Goal: Task Accomplishment & Management: Complete application form

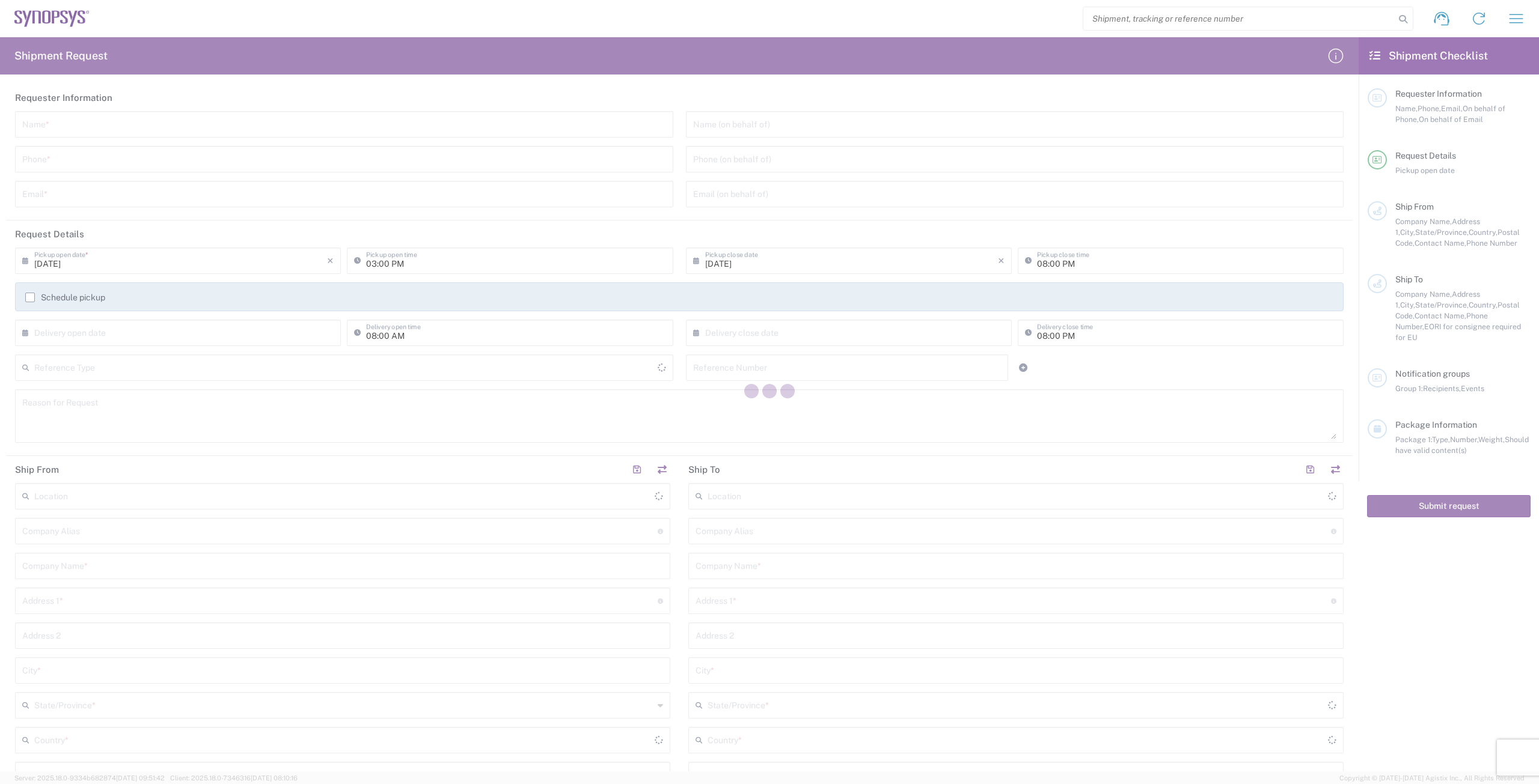
type input "[GEOGRAPHIC_DATA]"
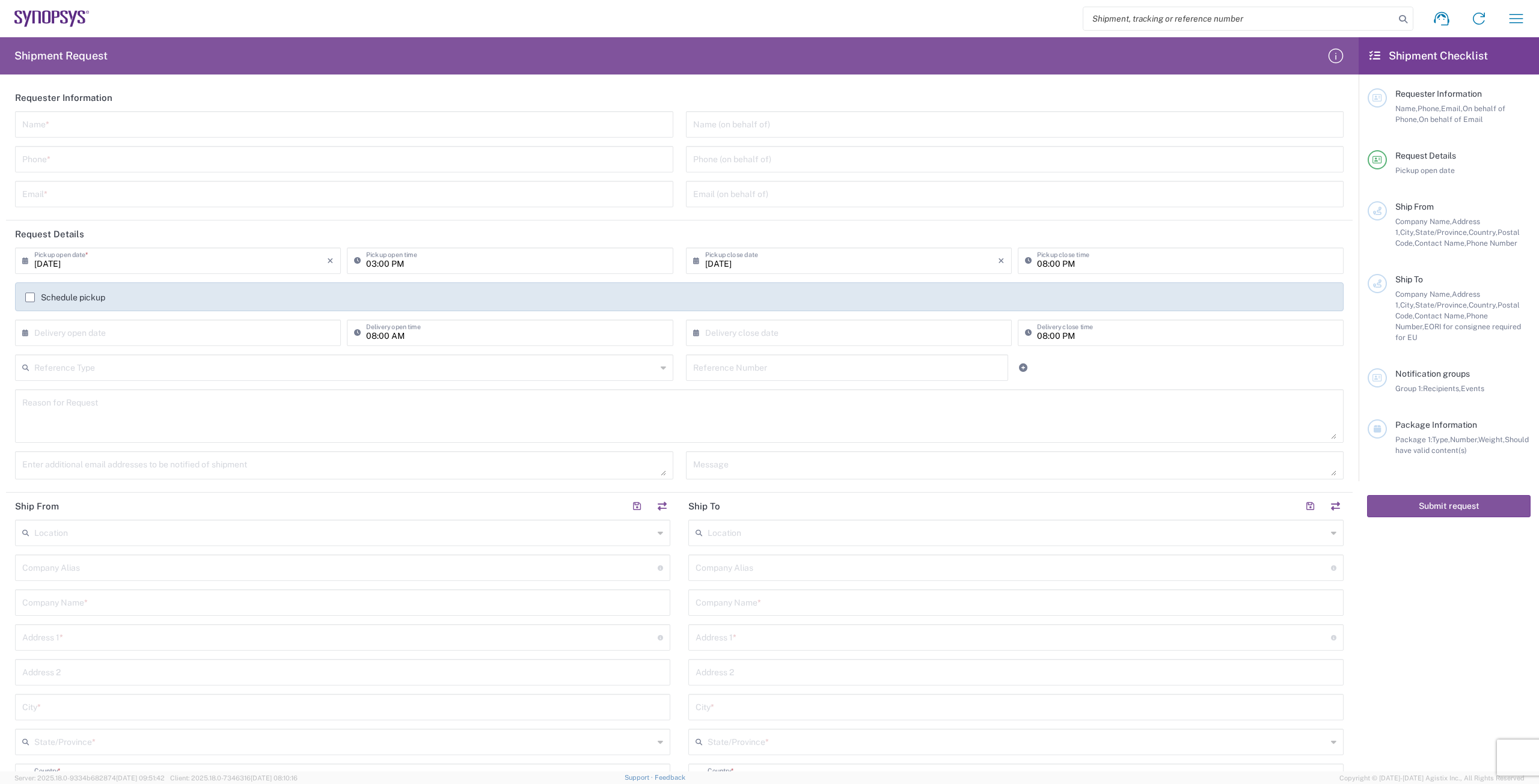
click at [556, 134] on div "Name *" at bounding box center [344, 125] width 658 height 27
type input "[PERSON_NAME]"
click at [483, 167] on input "tel" at bounding box center [344, 158] width 644 height 21
type input "[PHONE_NUMBER]"
click at [386, 197] on input "text" at bounding box center [344, 193] width 644 height 21
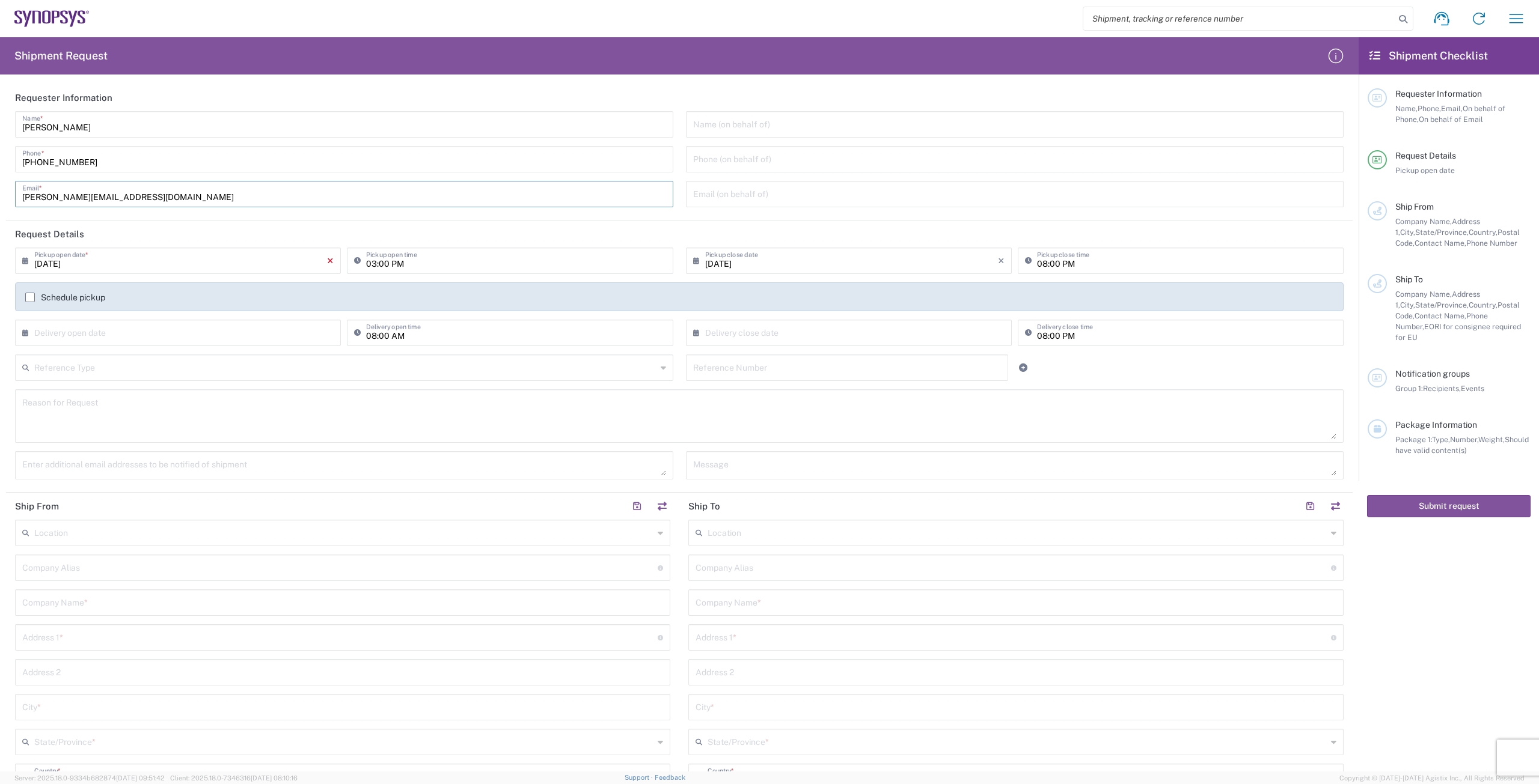
type input "[PERSON_NAME][EMAIL_ADDRESS][DOMAIN_NAME]"
click at [327, 263] on icon "×" at bounding box center [330, 261] width 7 height 19
click at [19, 261] on div "× Pickup open date *" at bounding box center [178, 261] width 326 height 27
click at [24, 260] on icon at bounding box center [28, 261] width 12 height 19
click at [48, 258] on input "text" at bounding box center [180, 260] width 293 height 21
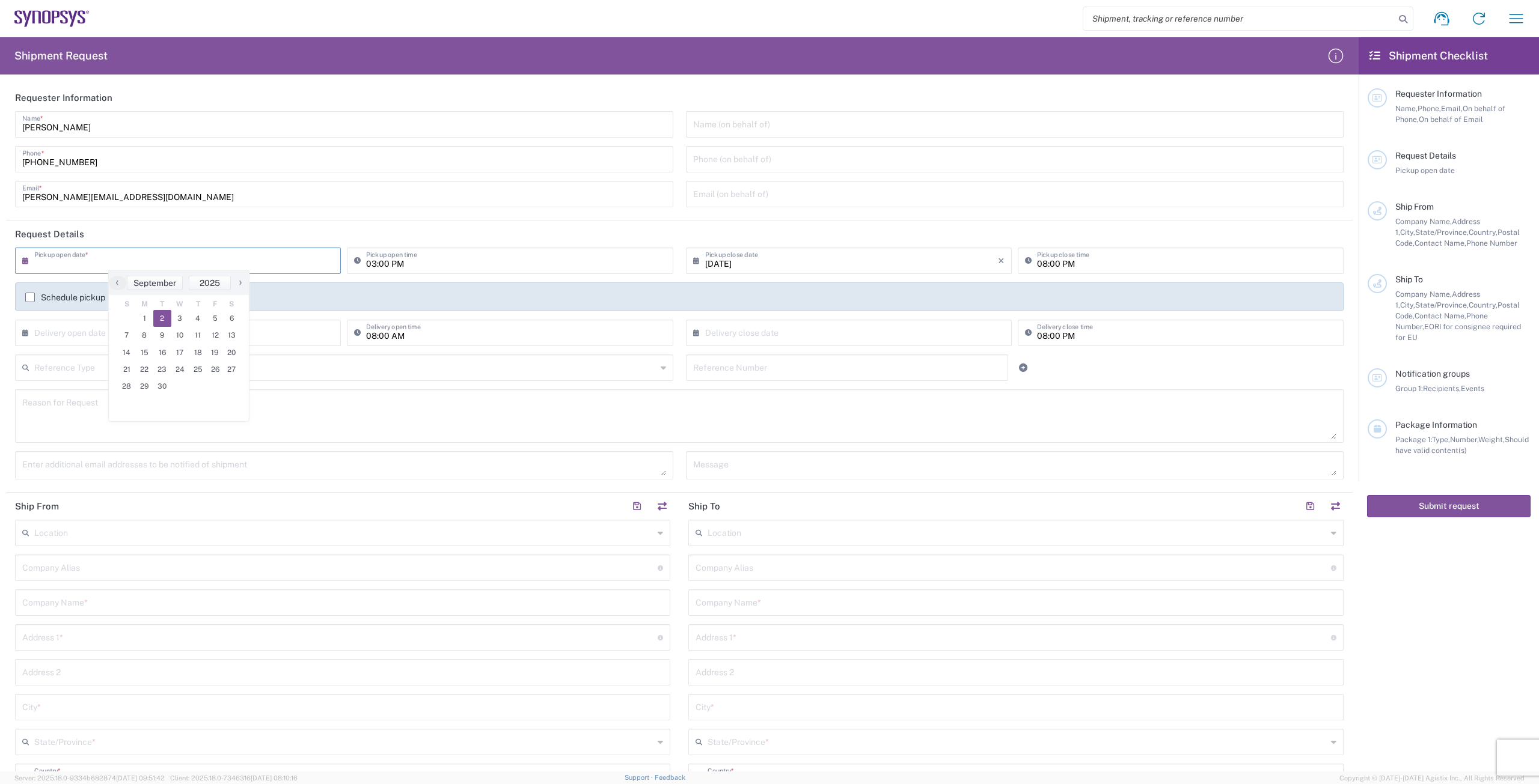
click at [163, 316] on span "2" at bounding box center [162, 318] width 18 height 17
type input "[DATE]"
click at [153, 403] on textarea at bounding box center [679, 416] width 1314 height 46
click at [183, 367] on input "text" at bounding box center [345, 367] width 622 height 21
click at [183, 367] on input "text" at bounding box center [345, 367] width 622 height 21
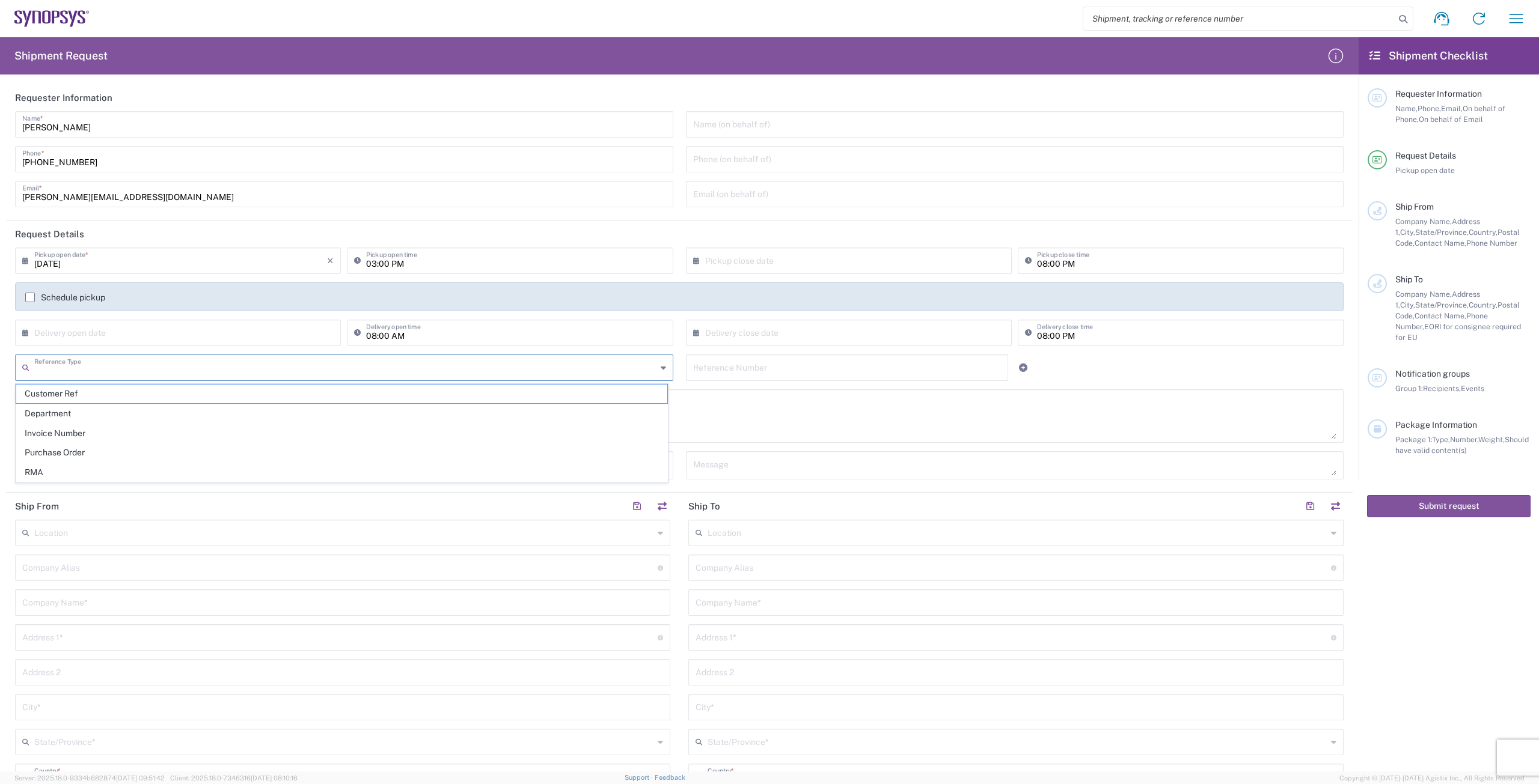
click at [177, 371] on input "text" at bounding box center [345, 367] width 622 height 21
click at [724, 404] on textarea at bounding box center [679, 416] width 1314 height 46
click at [228, 429] on textarea at bounding box center [679, 416] width 1314 height 46
paste textarea "materials to be returned to Synopsys"
click at [100, 406] on textarea "Consigned materials to be returned to Synopsys" at bounding box center [679, 416] width 1314 height 46
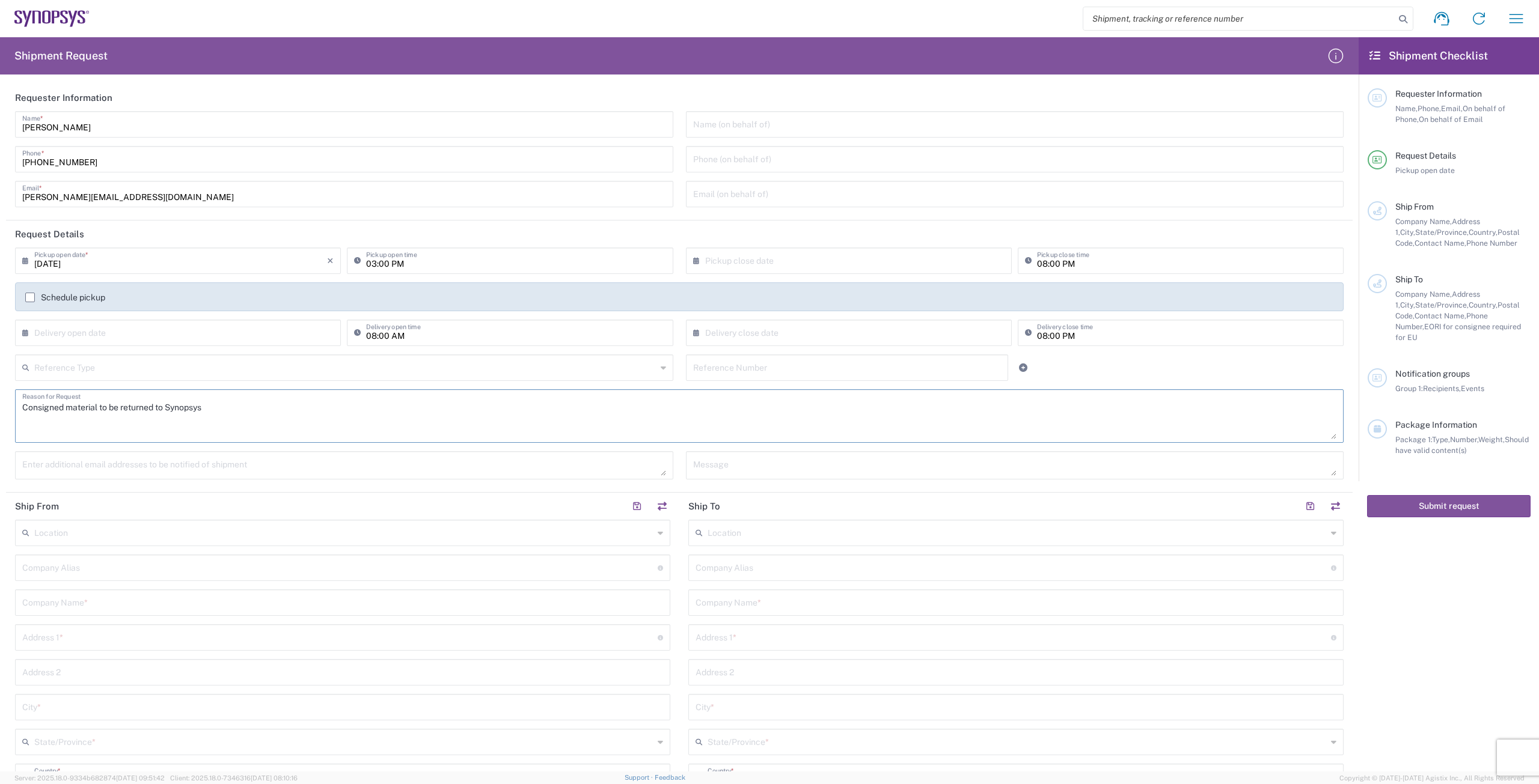
click at [206, 408] on textarea "Consigned material to be returned to Synopsys" at bounding box center [679, 416] width 1314 height 46
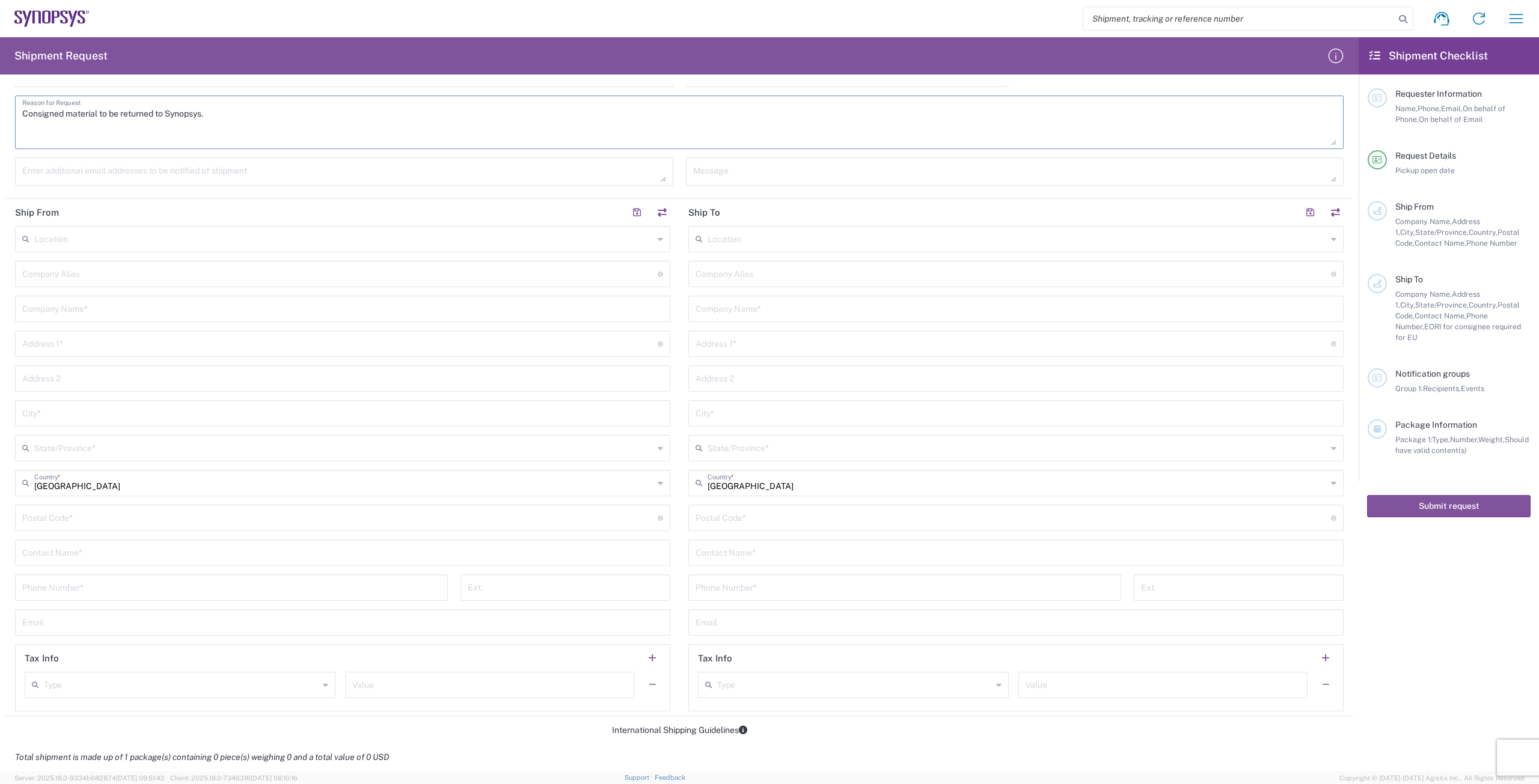
scroll to position [300, 0]
type textarea "Consigned material to be returned to Synopsys."
click at [181, 305] on input "text" at bounding box center [342, 301] width 641 height 21
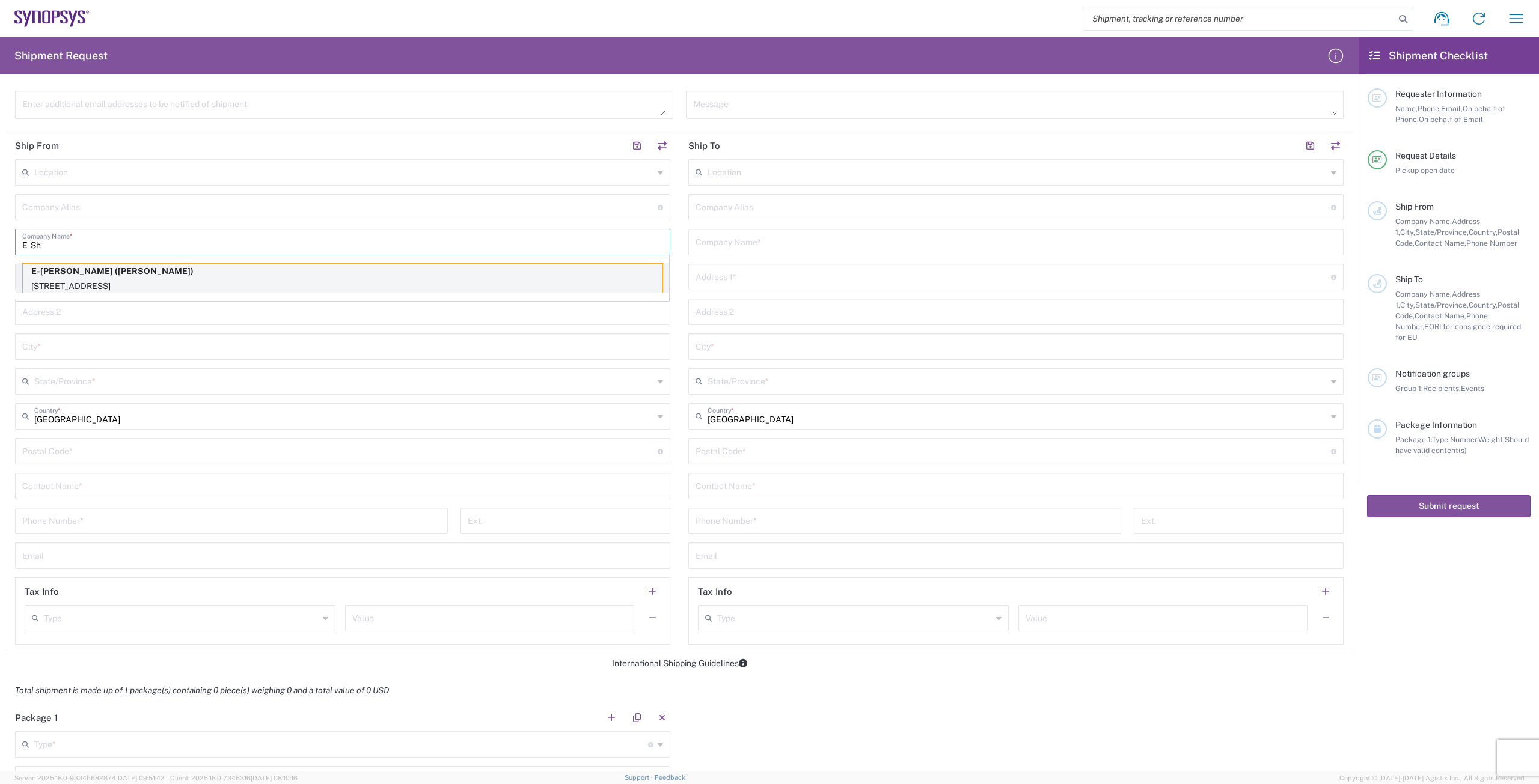
click at [132, 271] on p "E-[PERSON_NAME] ([PERSON_NAME])" at bounding box center [342, 271] width 640 height 15
type input "E-[PERSON_NAME]"
type input "[STREET_ADDRESS]"
type input "Kävlinge"
type input "[GEOGRAPHIC_DATA]"
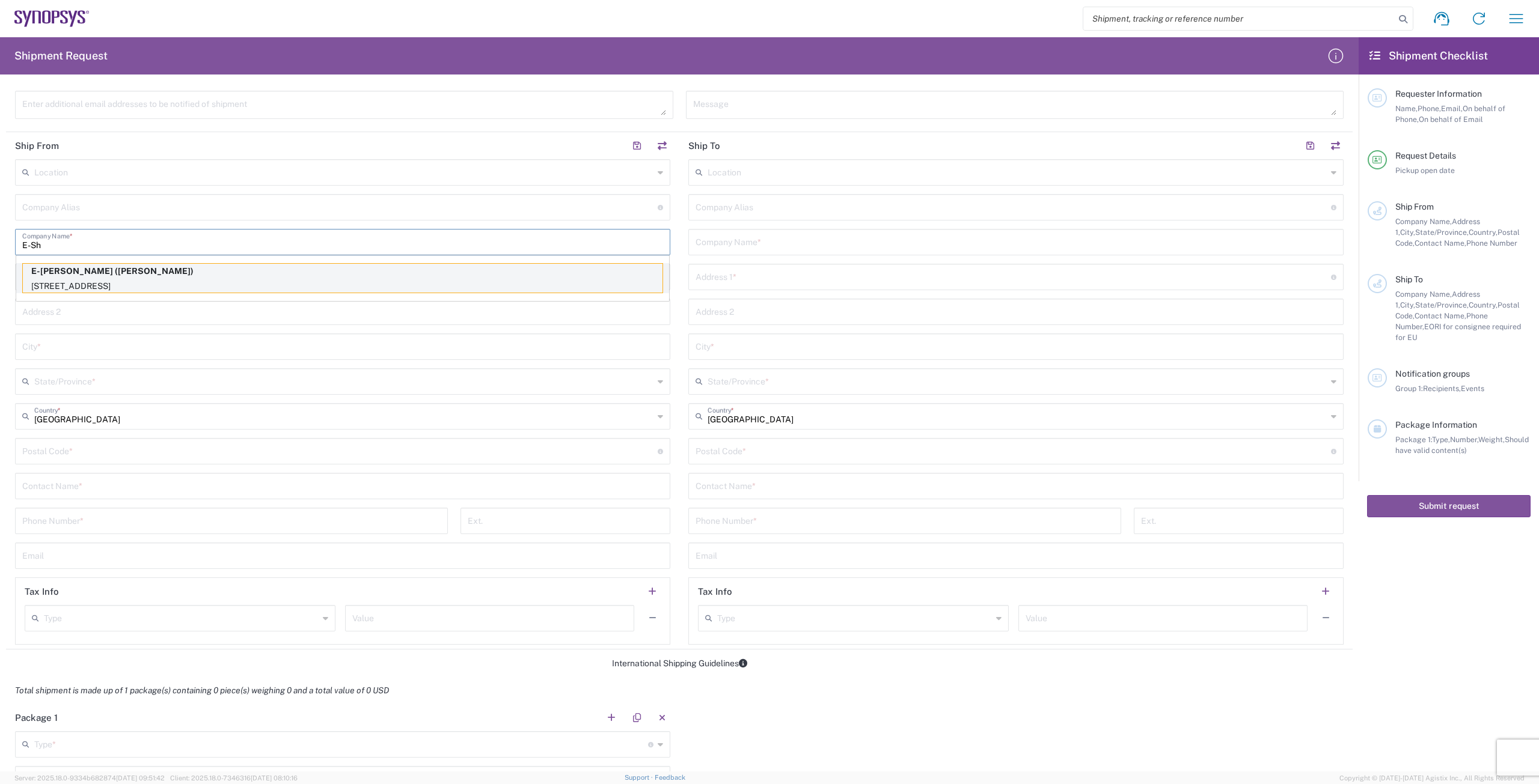
type input "244 32"
type input "[PERSON_NAME]"
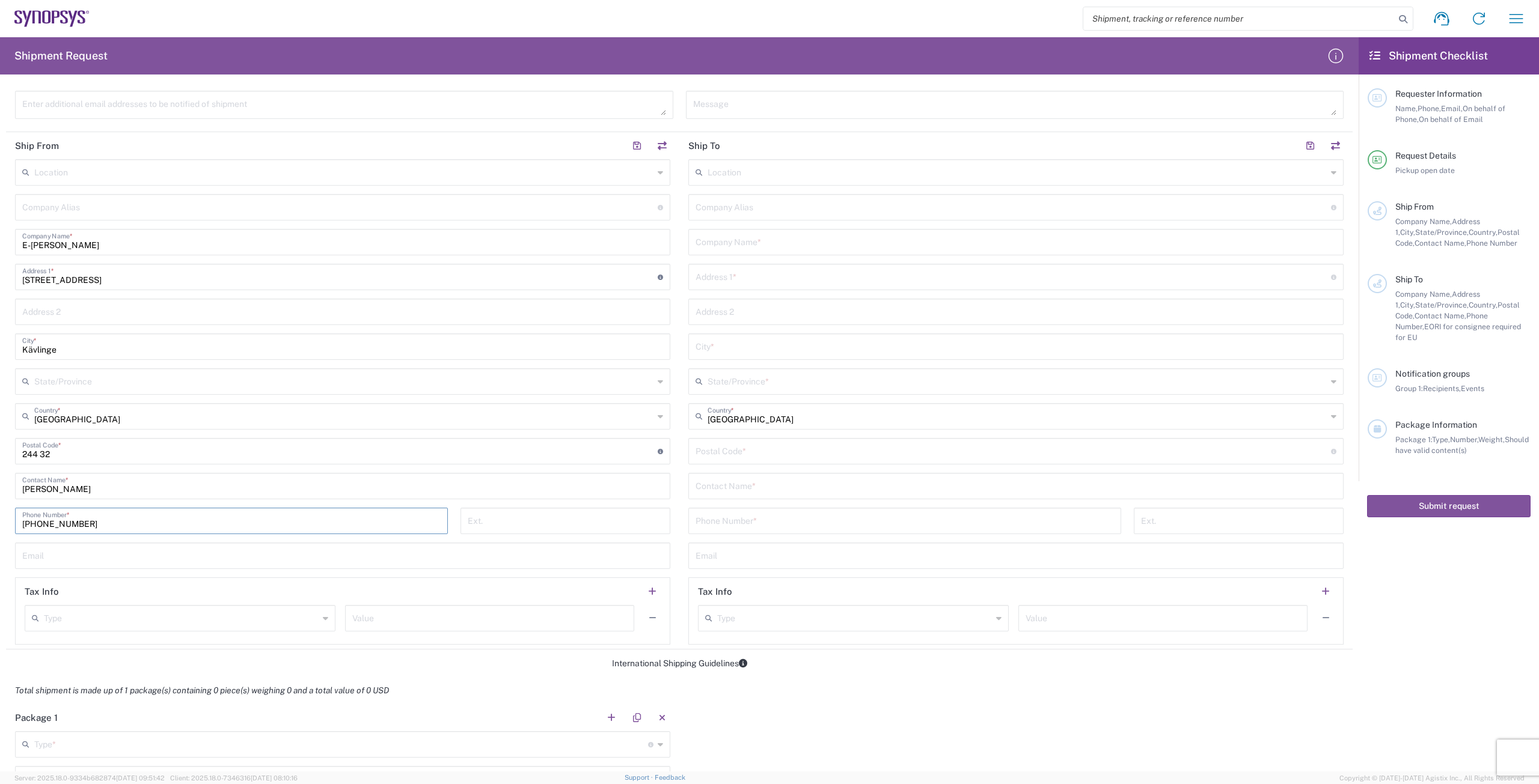
click at [96, 524] on input "[PHONE_NUMBER]" at bounding box center [231, 520] width 418 height 21
type input "[PHONE_NUMBER]"
click at [97, 482] on input "[PERSON_NAME]" at bounding box center [342, 485] width 641 height 21
type input "D"
type input "[PERSON_NAME]"
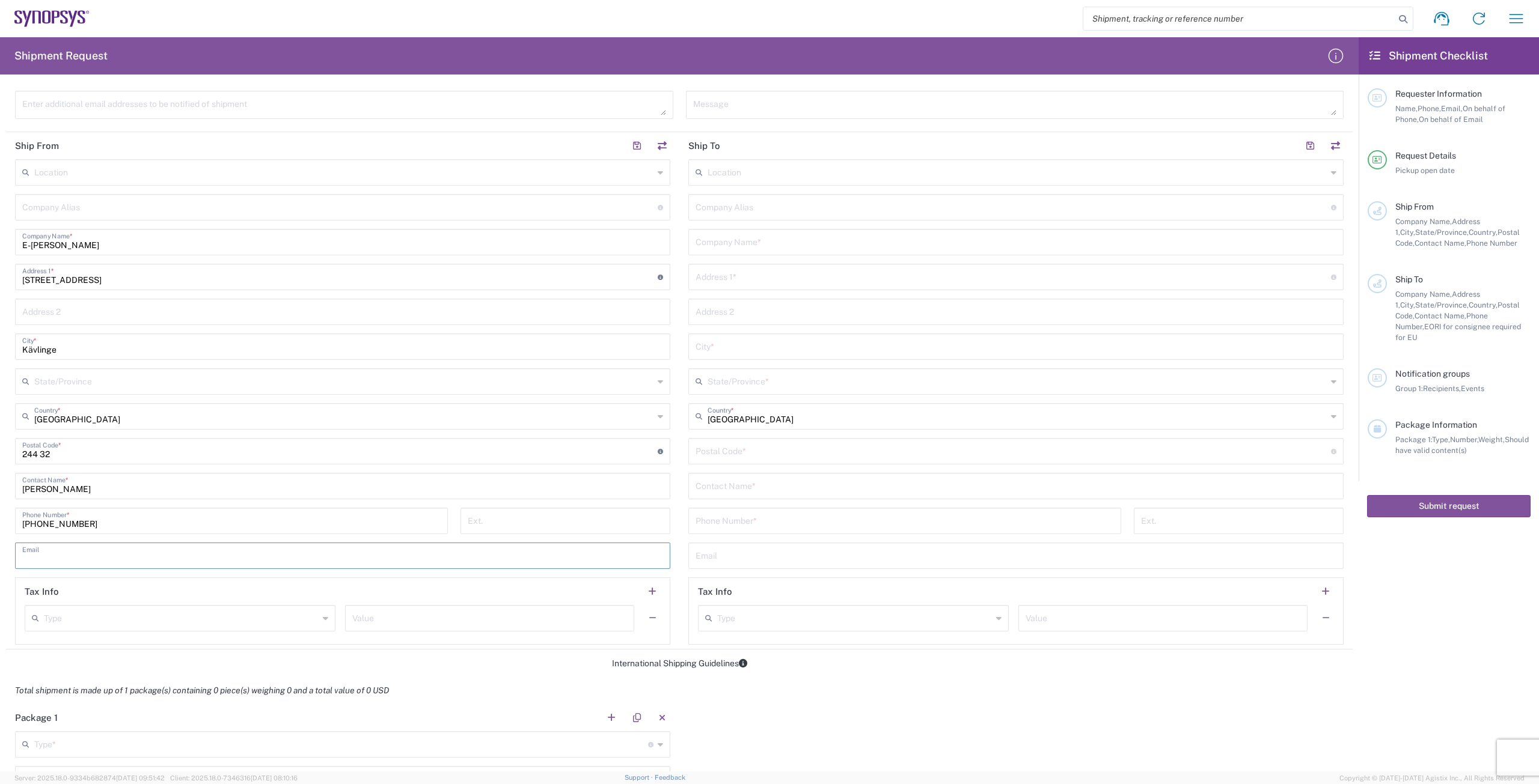
click at [86, 553] on input "text" at bounding box center [342, 555] width 641 height 21
type input "[PERSON_NAME][EMAIL_ADDRESS][DOMAIN_NAME]"
click at [770, 242] on input "text" at bounding box center [1016, 241] width 641 height 21
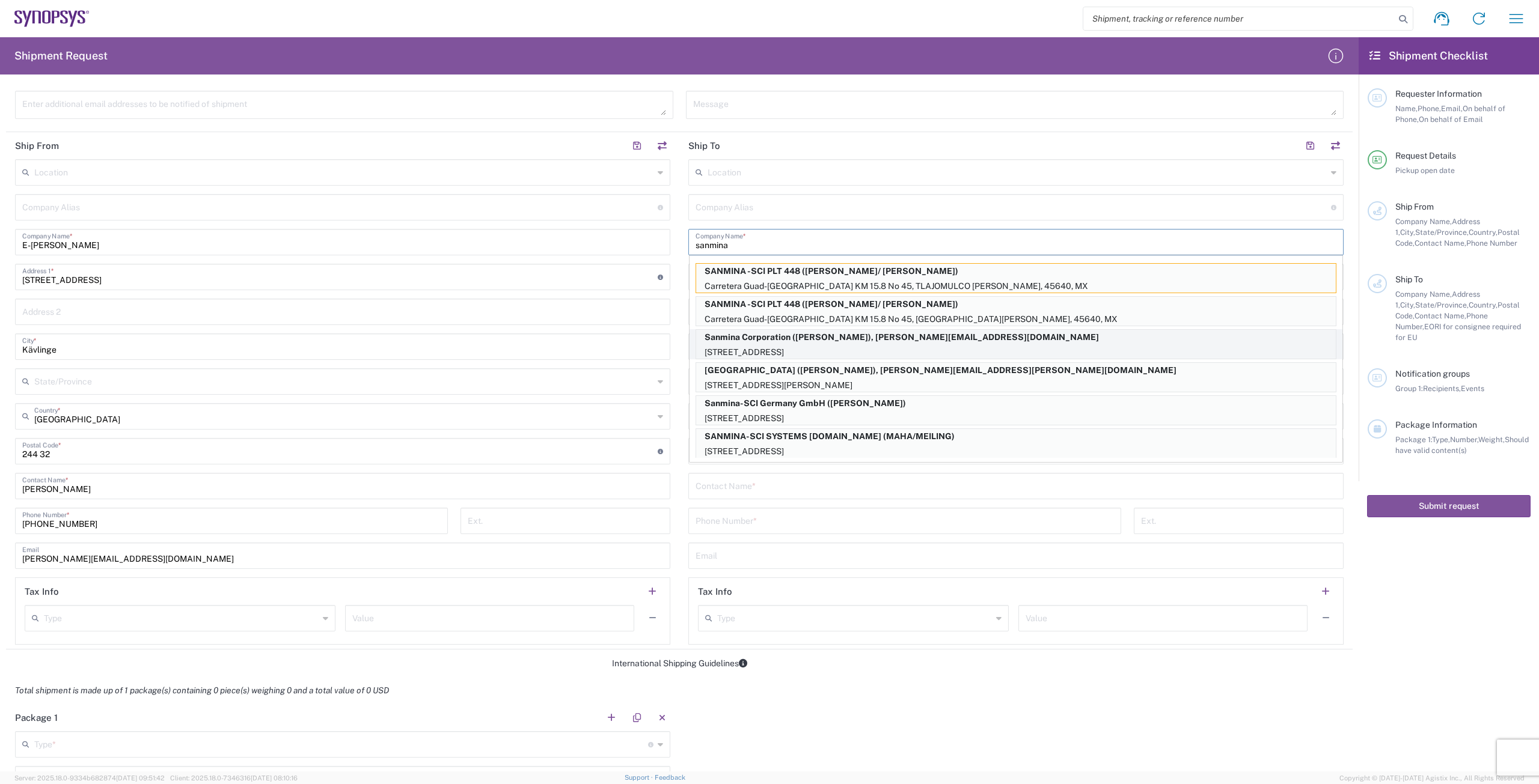
type input "sanmina"
click at [842, 350] on p "[STREET_ADDRESS]" at bounding box center [1016, 353] width 640 height 15
type input "Sanmina Corporation"
type input "60 E. Plumeria"
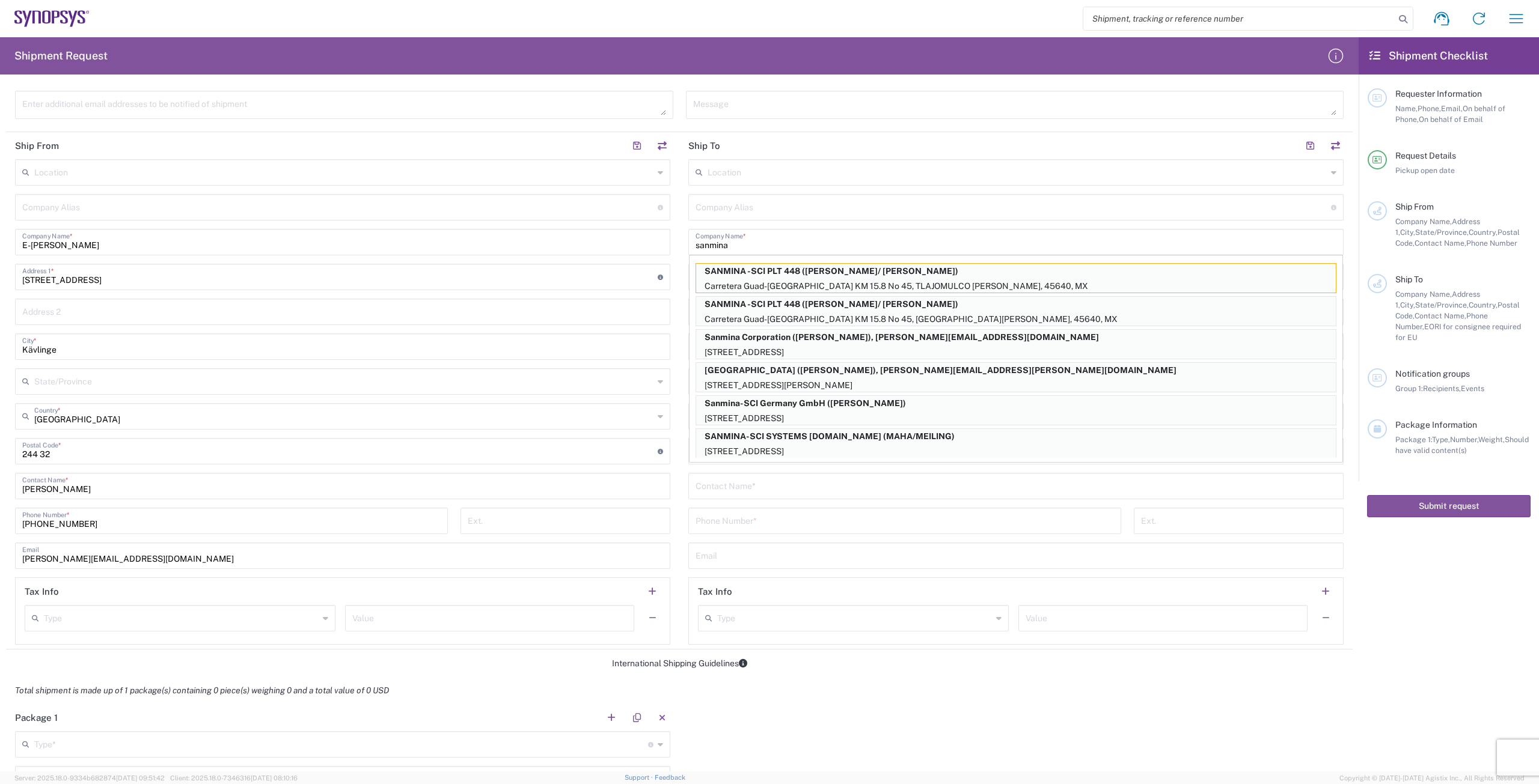
type input "san [PERSON_NAME]"
type input "[US_STATE]"
type input "95134"
type input "[PERSON_NAME]"
type input "9169908841"
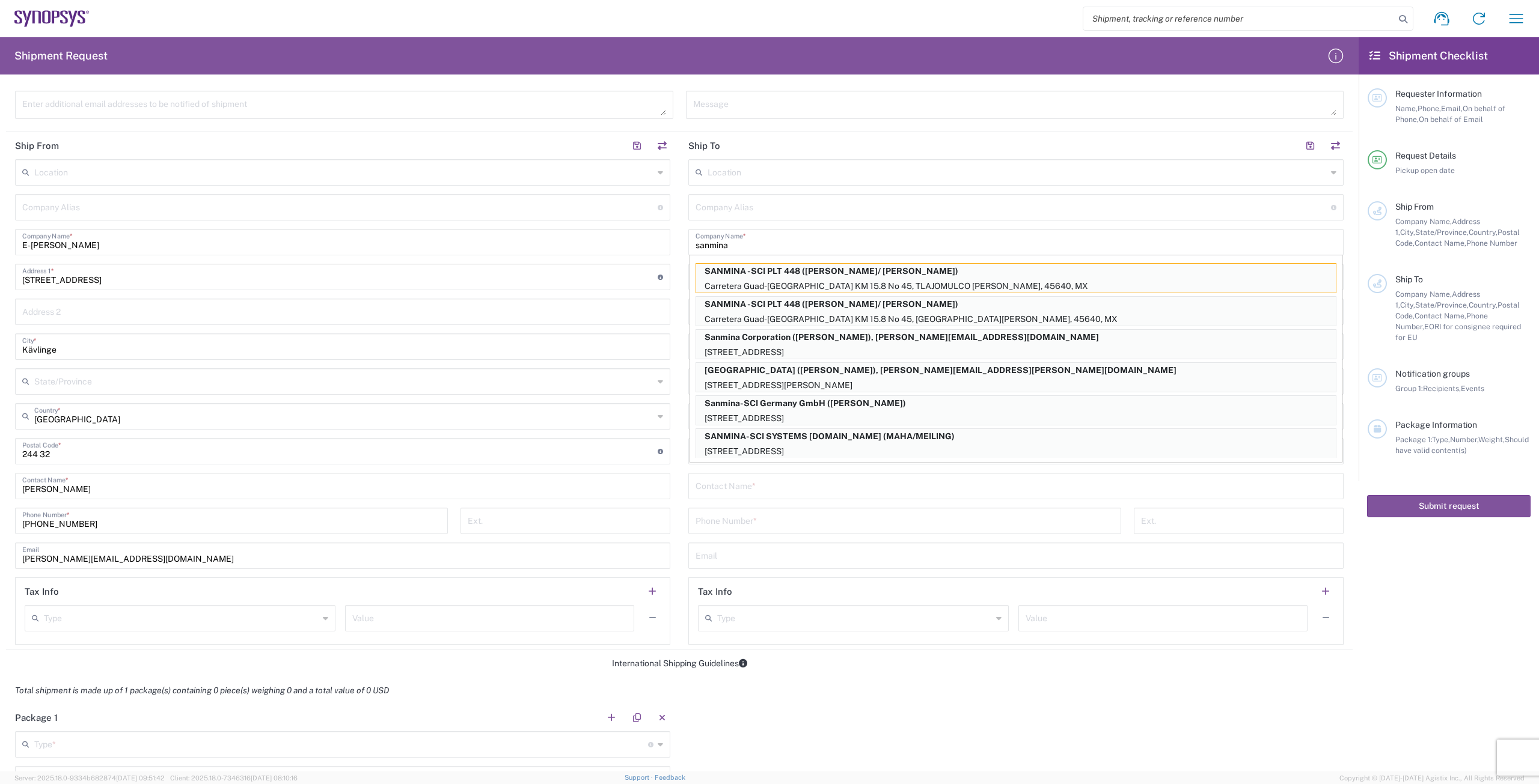
type input "[PERSON_NAME][EMAIL_ADDRESS][DOMAIN_NAME]"
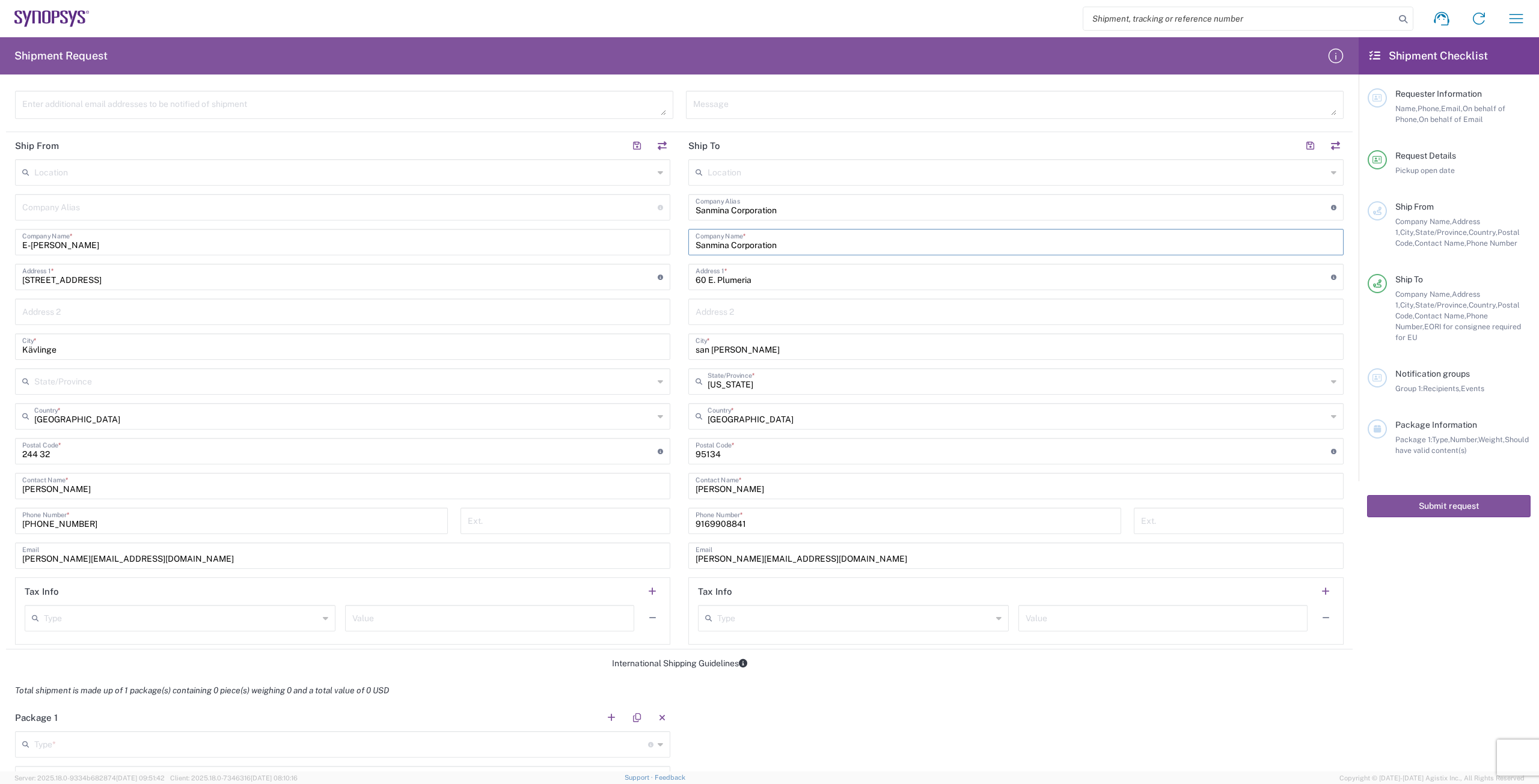
click at [710, 348] on input "san [PERSON_NAME]" at bounding box center [1016, 346] width 641 height 21
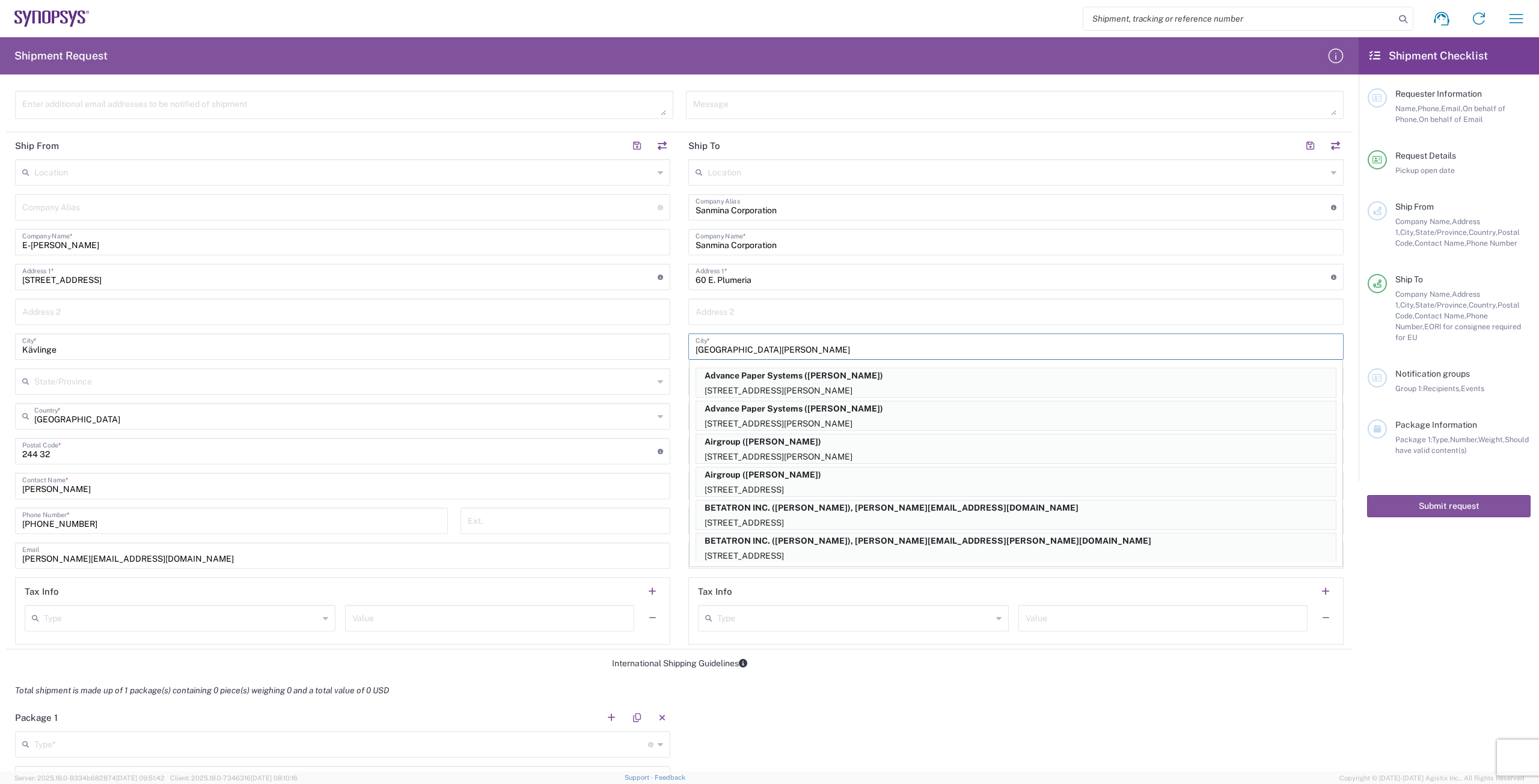
click at [828, 350] on input "[GEOGRAPHIC_DATA][PERSON_NAME]" at bounding box center [1016, 346] width 641 height 21
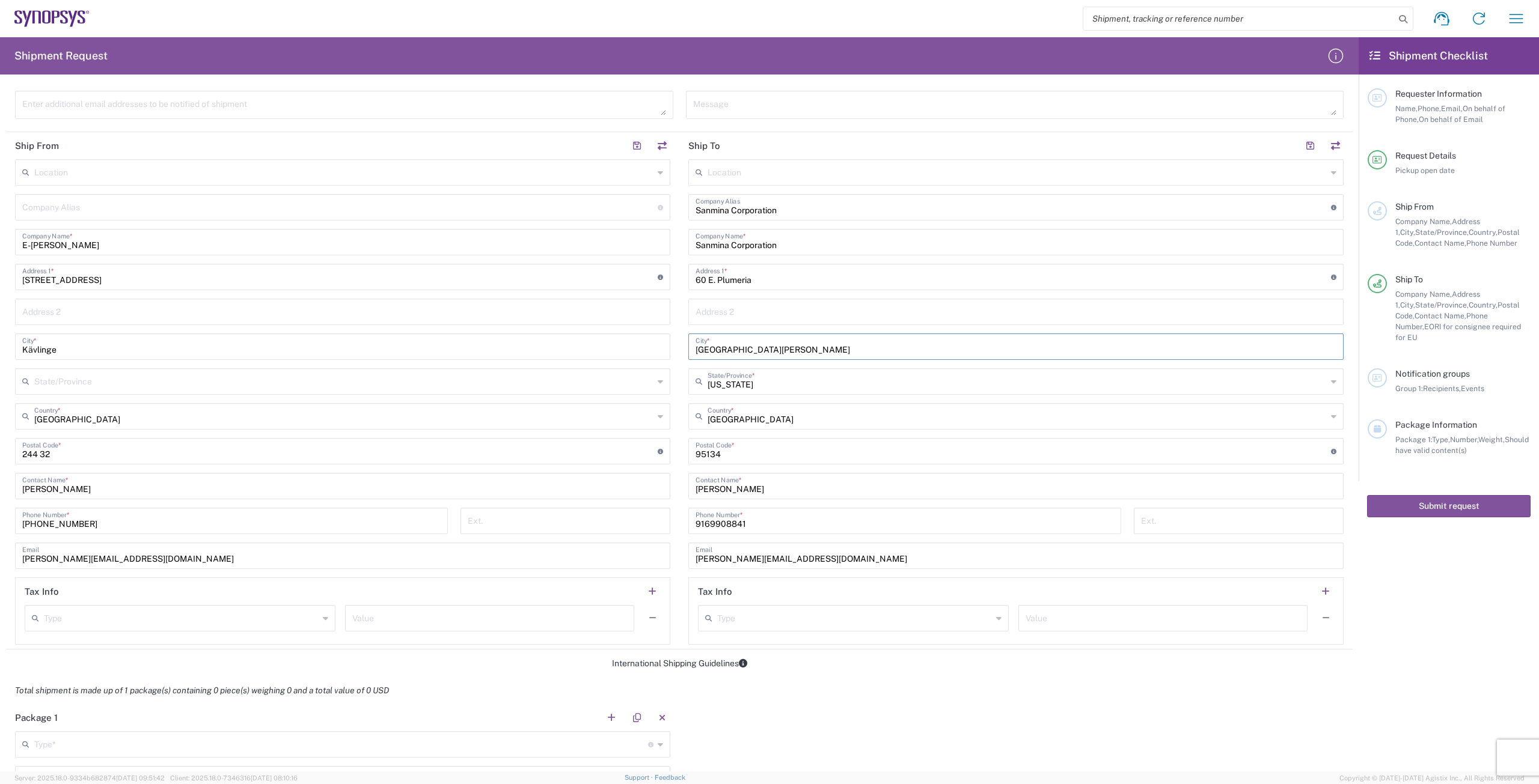
type input "[GEOGRAPHIC_DATA][PERSON_NAME]"
click at [771, 488] on input "[PERSON_NAME]" at bounding box center [1016, 485] width 641 height 21
type input "L"
type input "[PERSON_NAME]"
click at [772, 559] on input "[PERSON_NAME][EMAIL_ADDRESS][DOMAIN_NAME]" at bounding box center [1016, 555] width 641 height 21
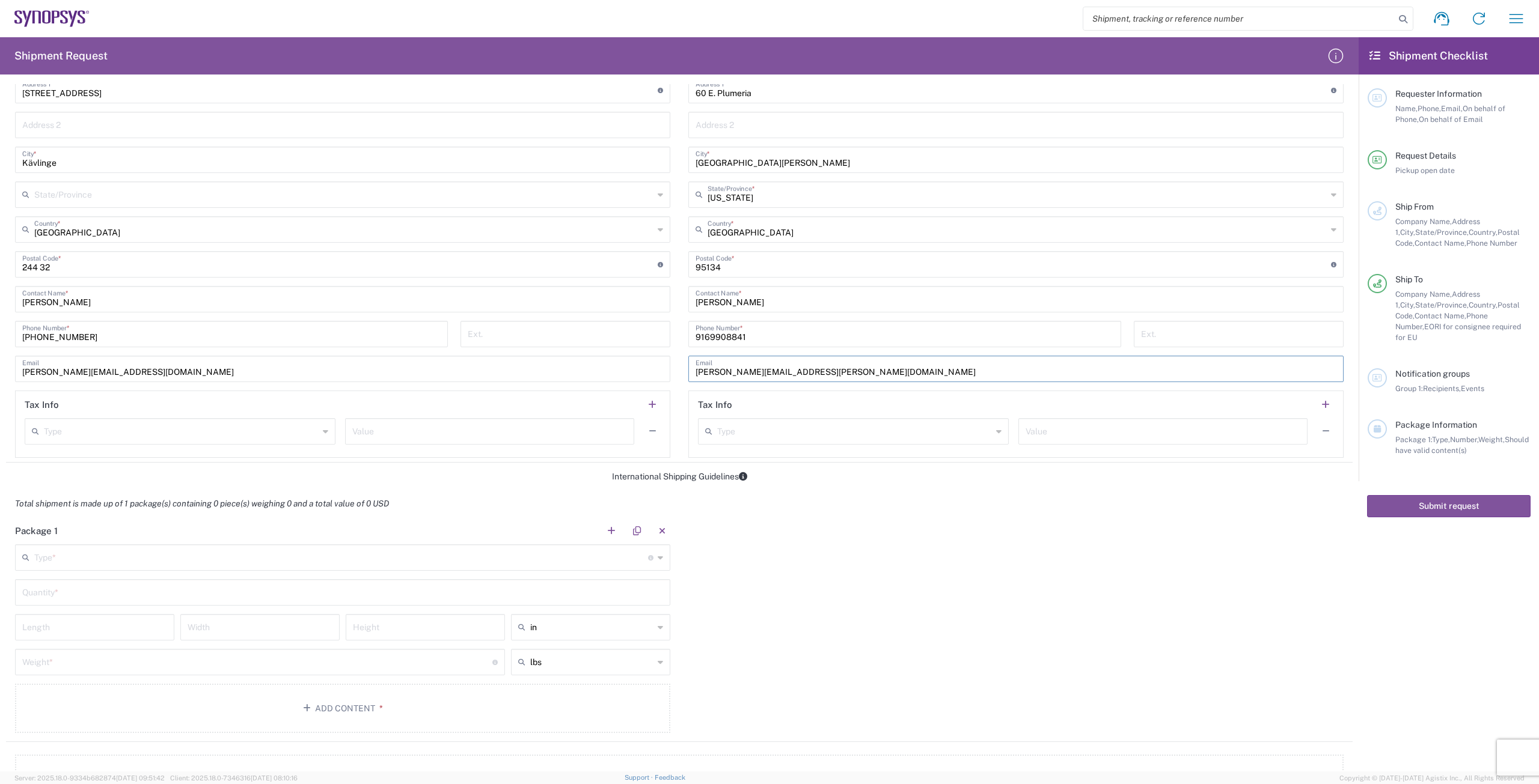
scroll to position [721, 0]
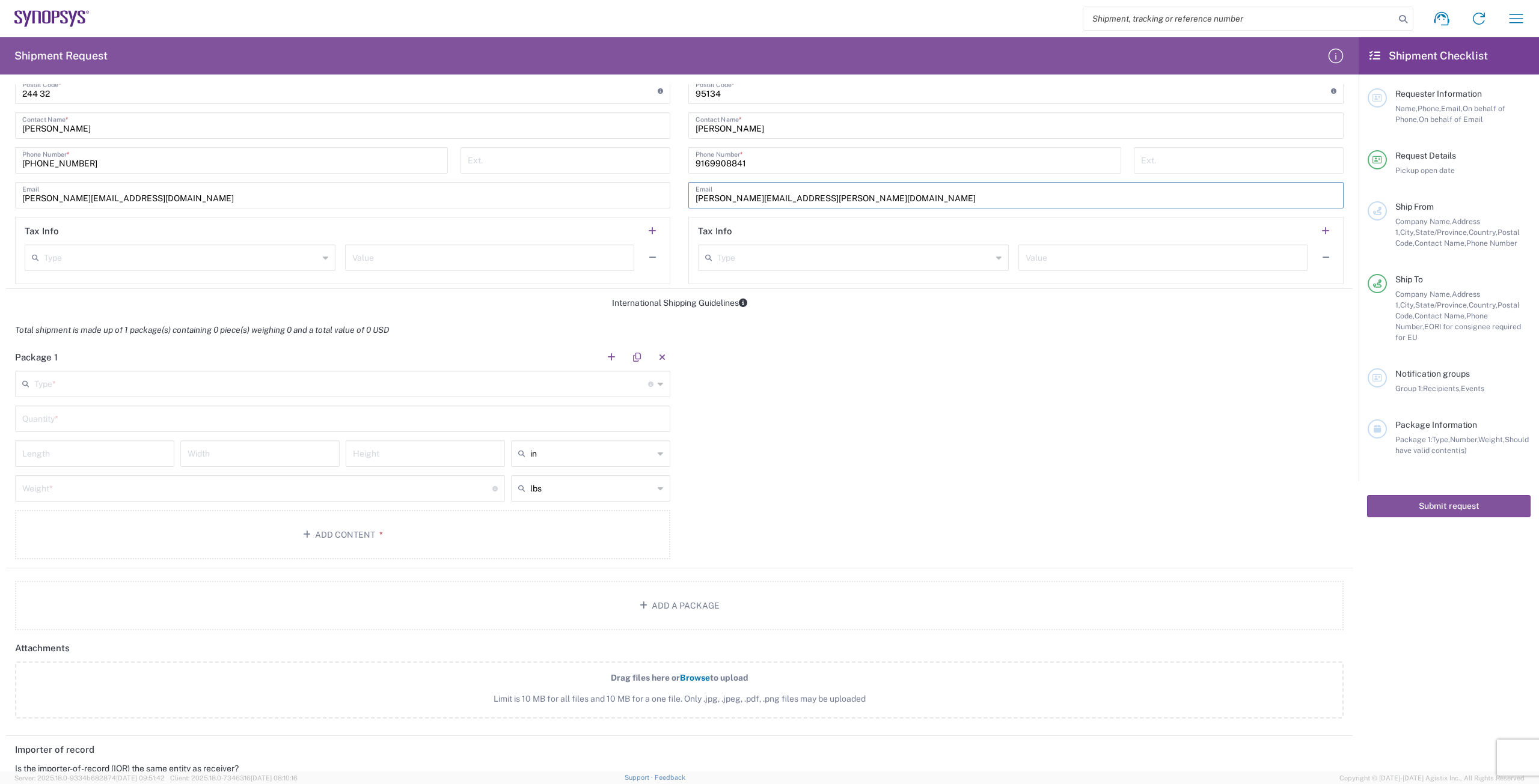
type input "[PERSON_NAME][EMAIL_ADDRESS][PERSON_NAME][DOMAIN_NAME]"
click at [153, 392] on input "text" at bounding box center [341, 383] width 614 height 21
click at [108, 565] on span "Cardboard Box(es)" at bounding box center [340, 567] width 649 height 18
type input "Cardboard Box(es)"
click at [136, 418] on input "text" at bounding box center [342, 417] width 641 height 21
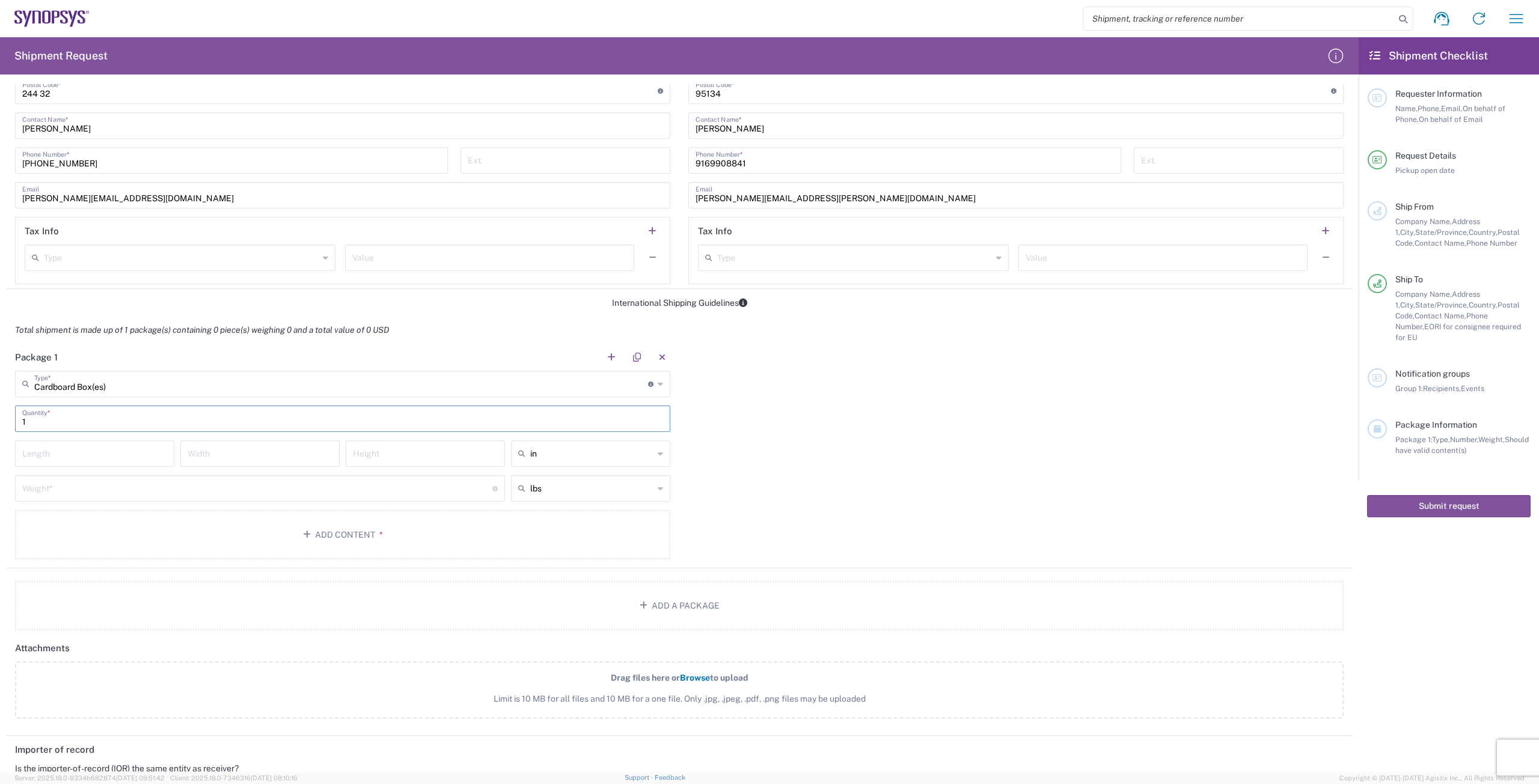
type input "1"
click at [659, 452] on div "in" at bounding box center [591, 454] width 159 height 27
click at [613, 502] on span "cm" at bounding box center [586, 499] width 156 height 18
type input "cm"
click at [657, 488] on icon at bounding box center [660, 488] width 5 height 19
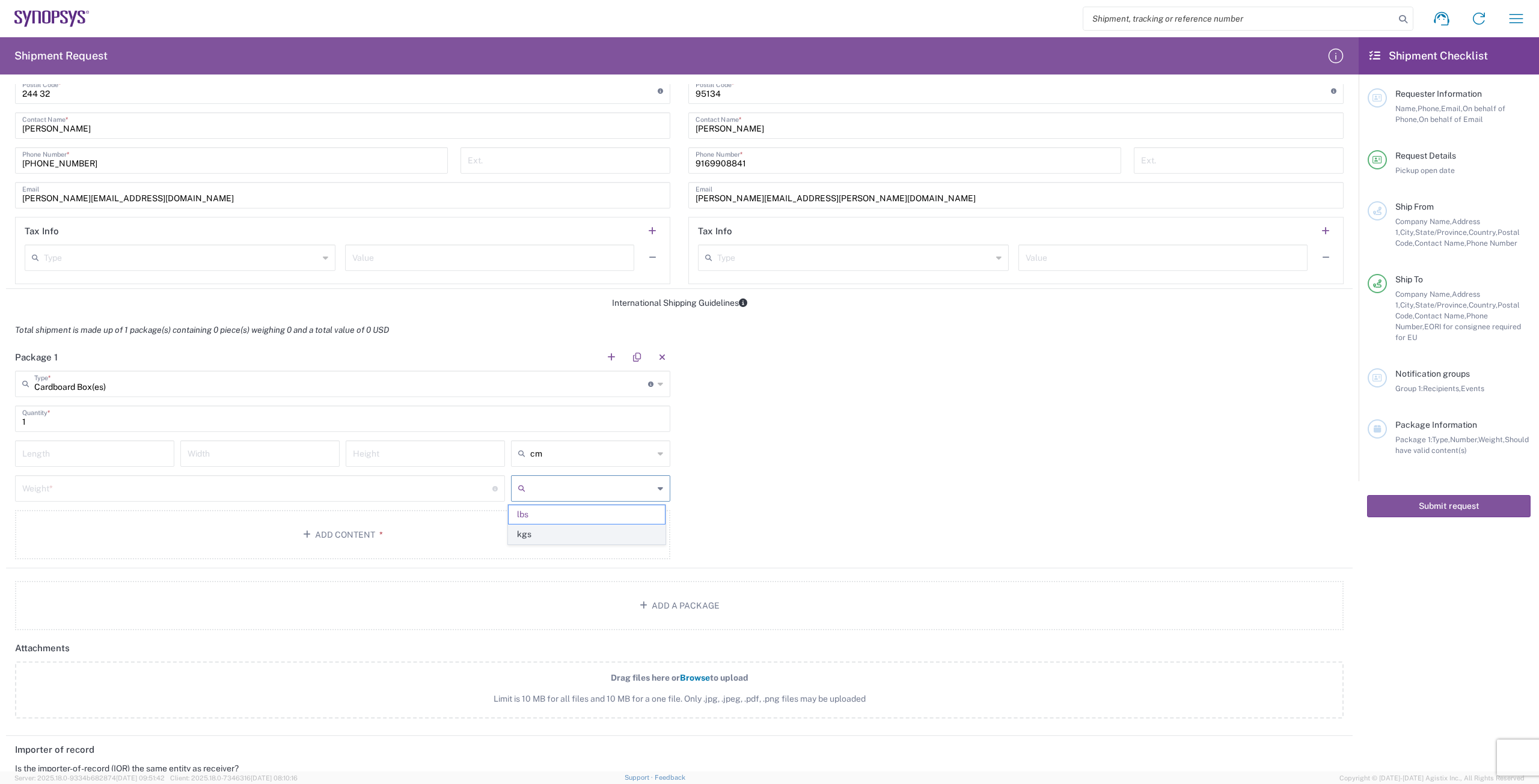
click at [642, 534] on span "kgs" at bounding box center [586, 534] width 156 height 18
type input "kgs"
click at [148, 455] on input "number" at bounding box center [94, 453] width 145 height 21
type input "50"
type input "24"
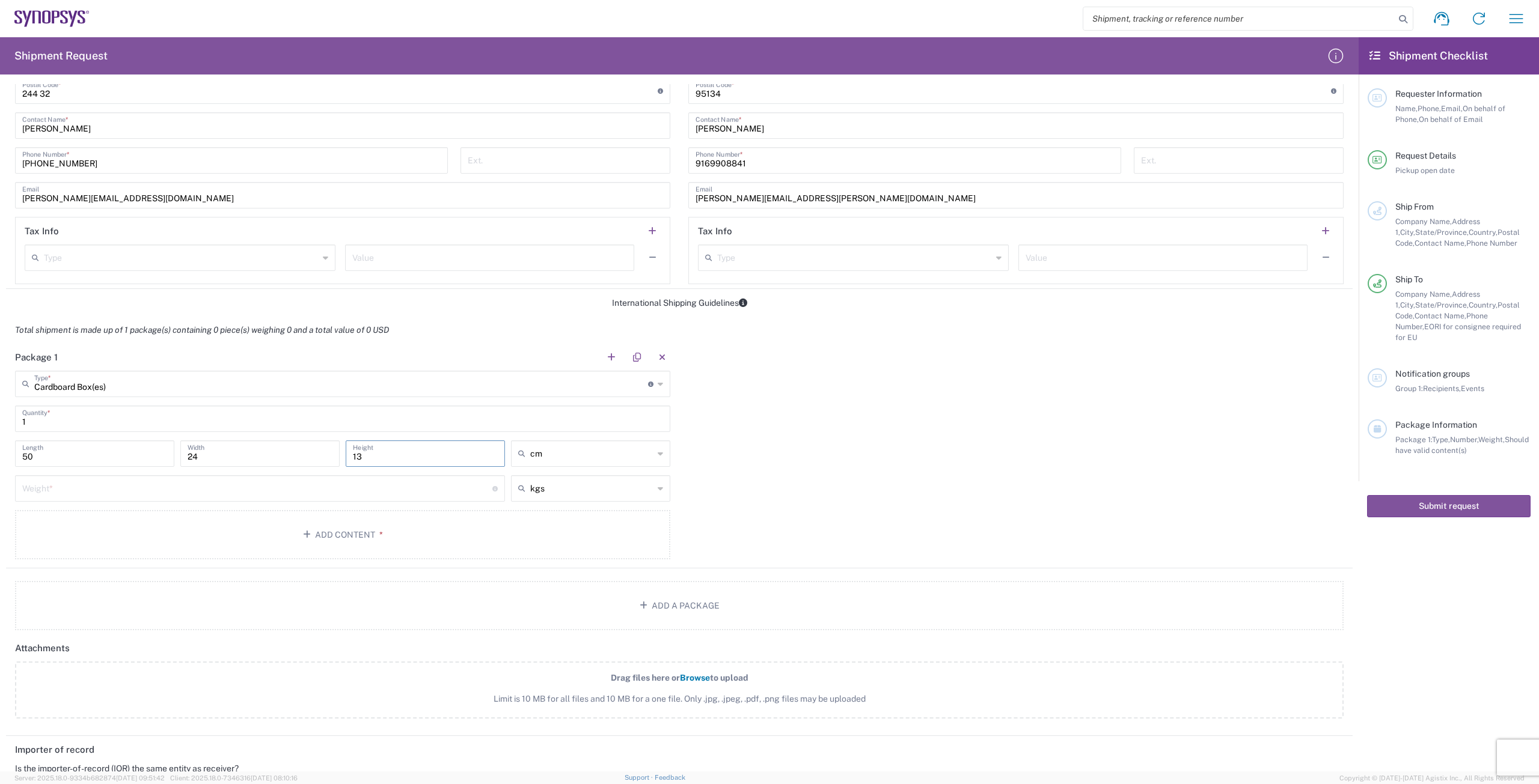
type input "13"
type input "cm"
type input "2"
click at [337, 538] on button "Add Content *" at bounding box center [342, 535] width 655 height 49
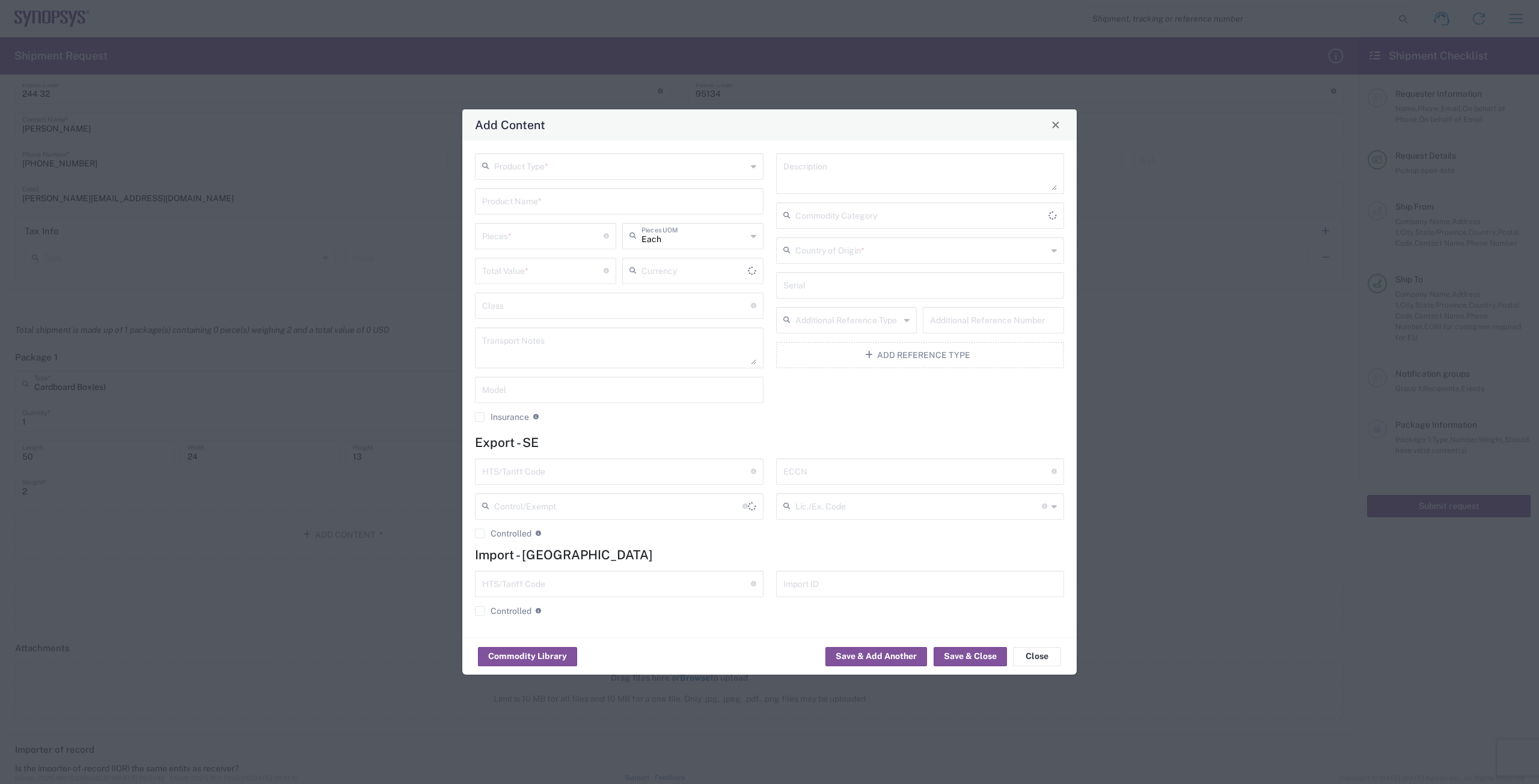
type input "US Dollar"
click at [545, 170] on input "text" at bounding box center [620, 165] width 252 height 21
click at [538, 211] on span "General Commodity" at bounding box center [619, 212] width 286 height 18
type input "General Commodity"
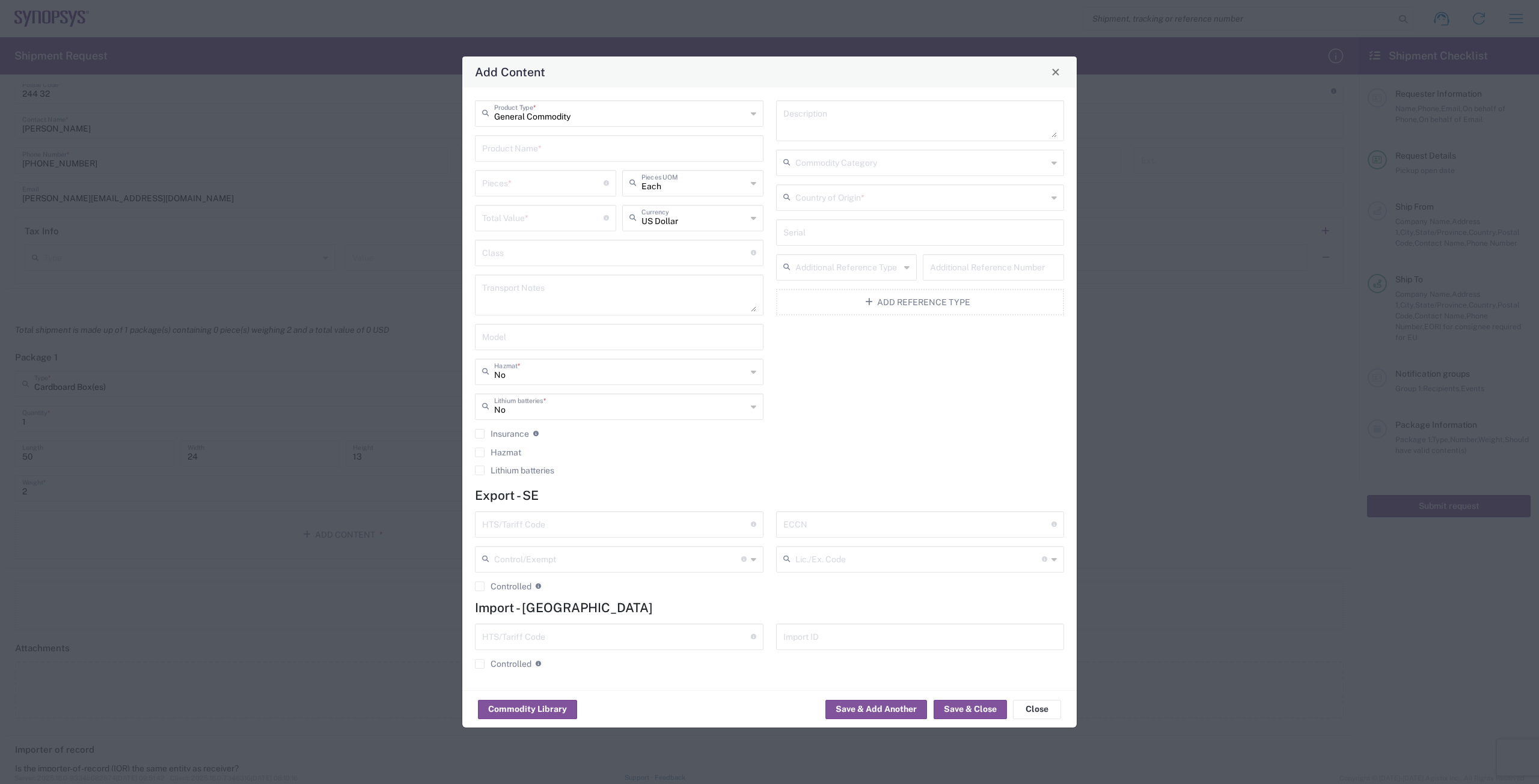
click at [565, 152] on input "text" at bounding box center [620, 148] width 274 height 21
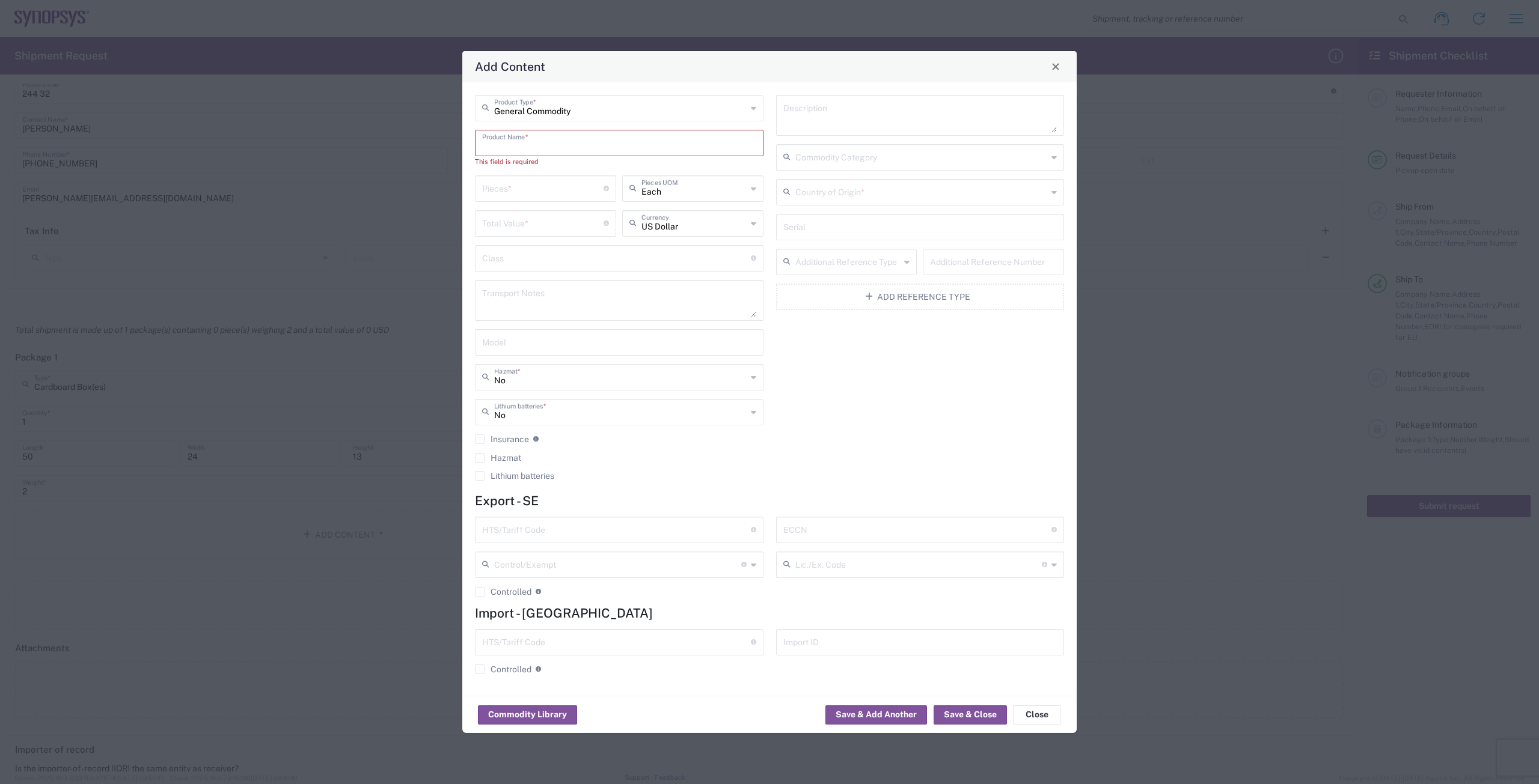
paste input "SH100006206"
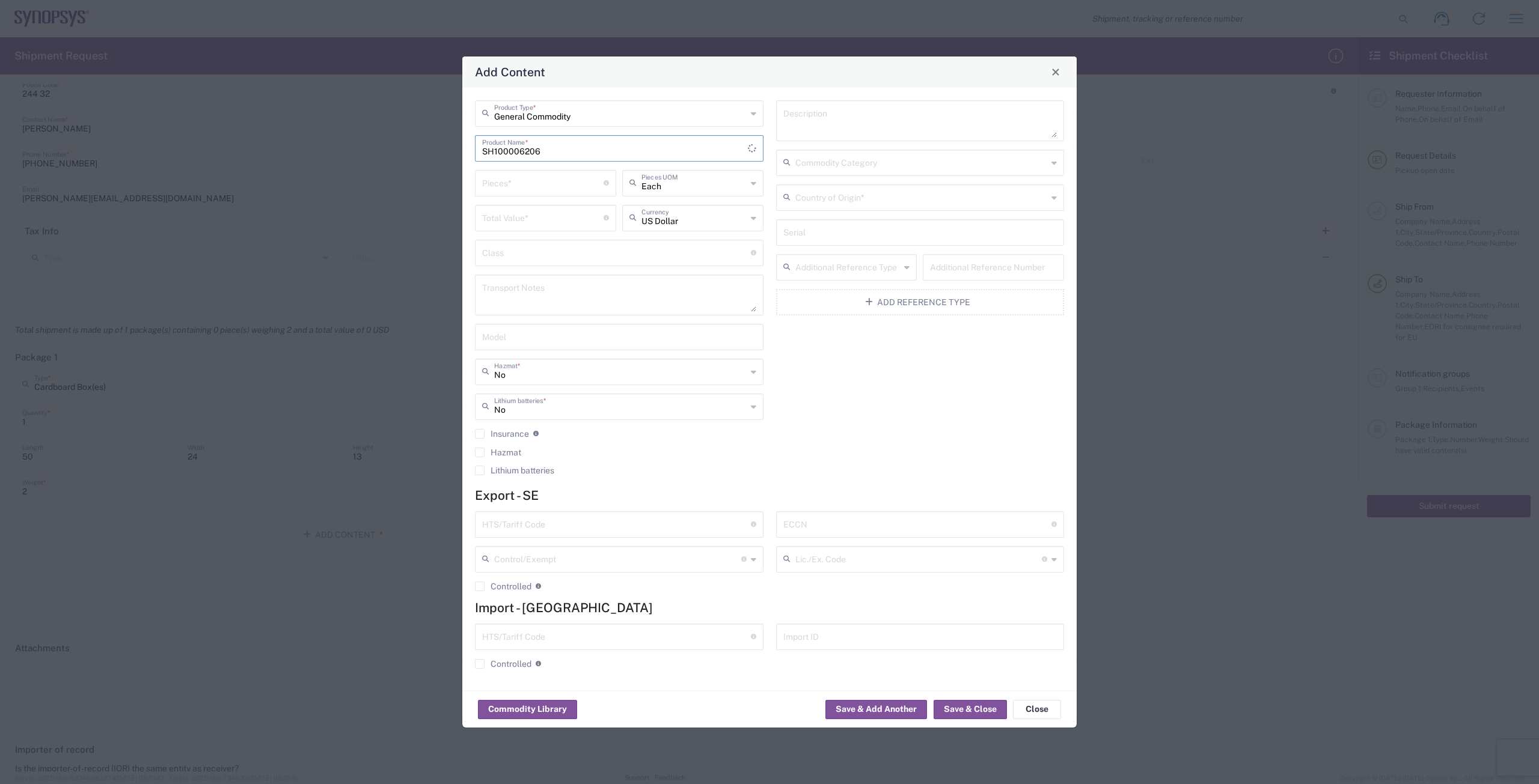
type input "SH100006206"
click at [560, 184] on input "number" at bounding box center [543, 182] width 122 height 21
type input "40"
click at [564, 220] on input "number" at bounding box center [543, 217] width 122 height 21
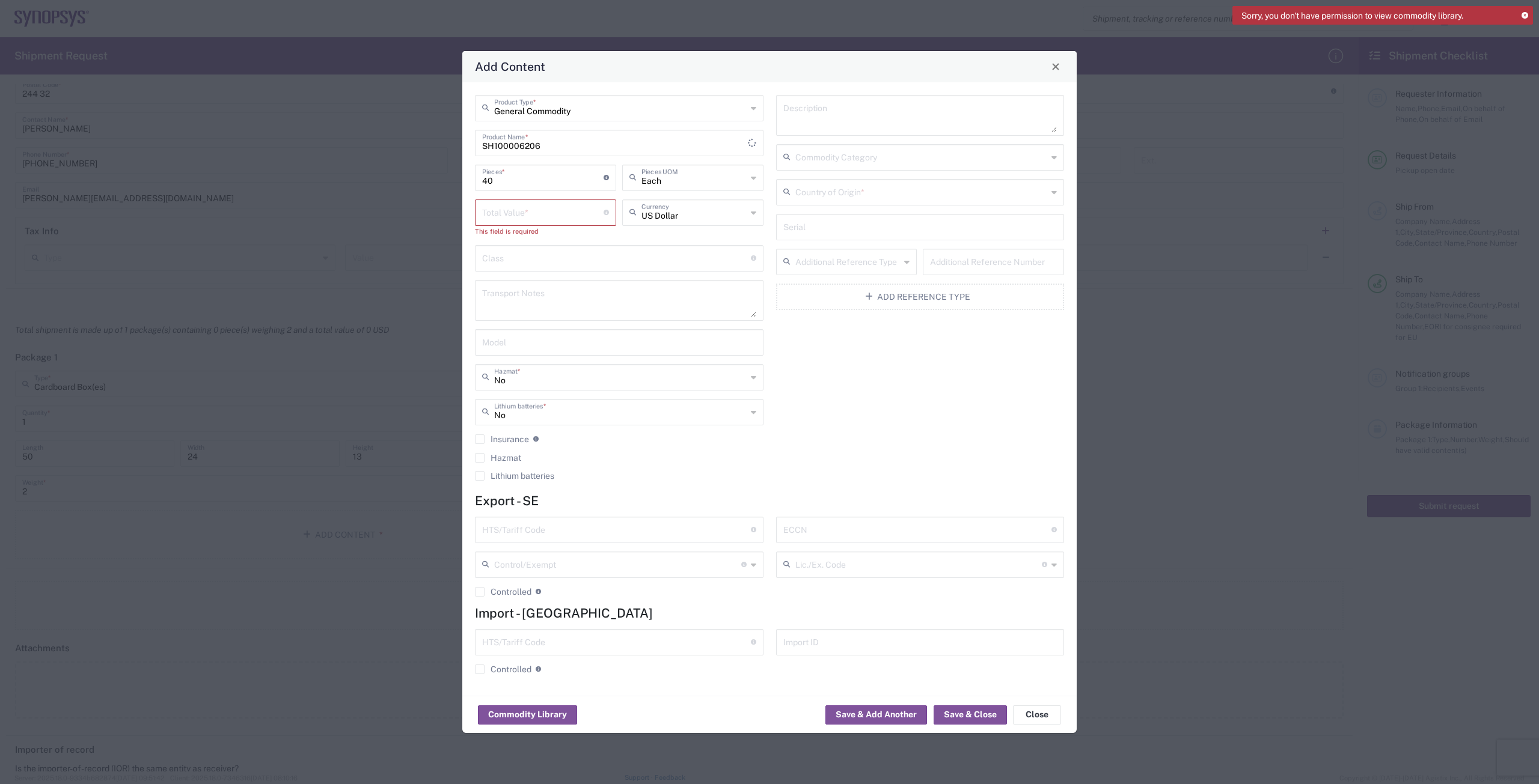
click at [575, 212] on input "number" at bounding box center [543, 212] width 122 height 21
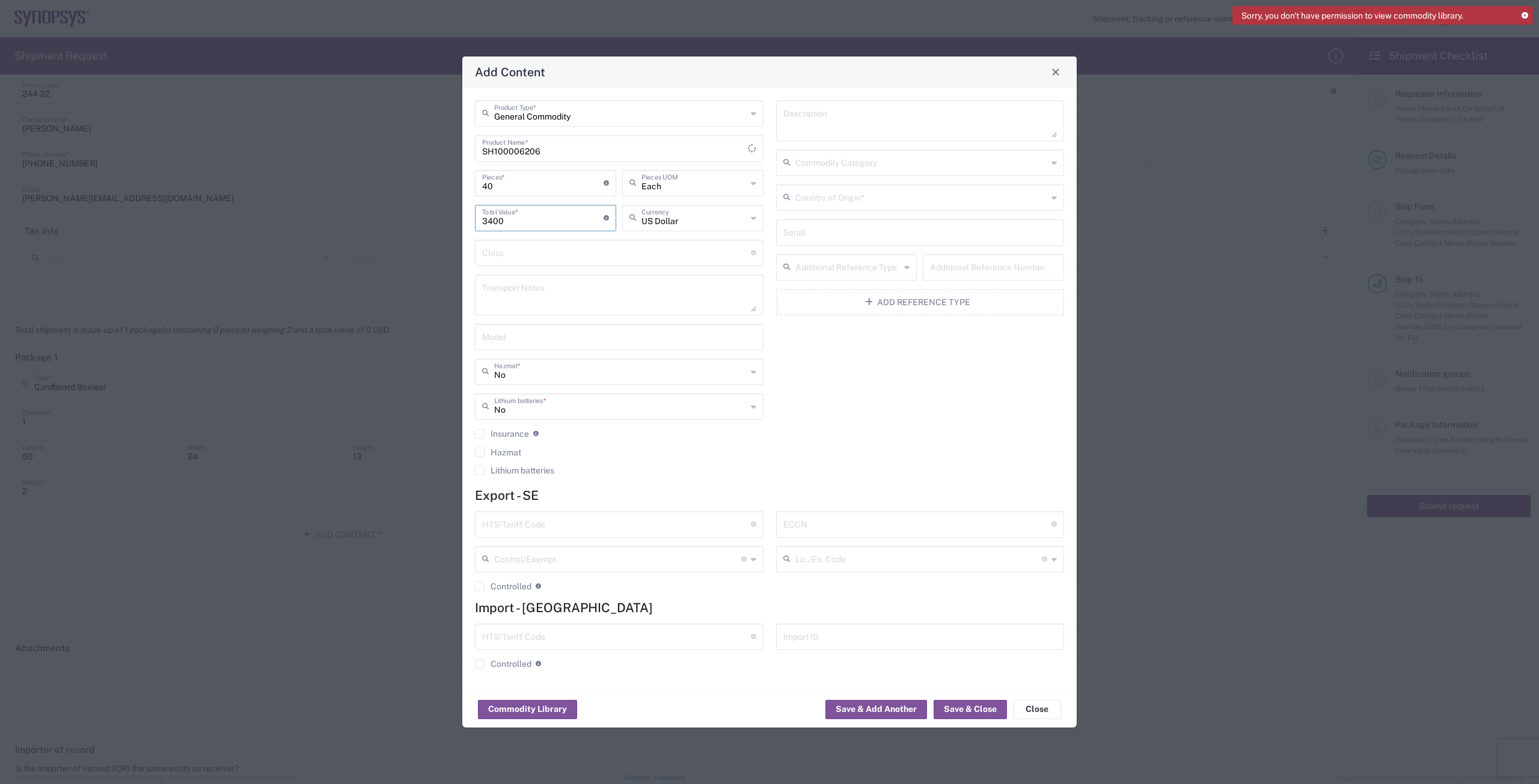
type input "3400"
click at [571, 528] on input "text" at bounding box center [617, 524] width 269 height 21
type input "9030.90.90"
click at [900, 529] on input "text" at bounding box center [918, 524] width 269 height 21
type input "EAR99"
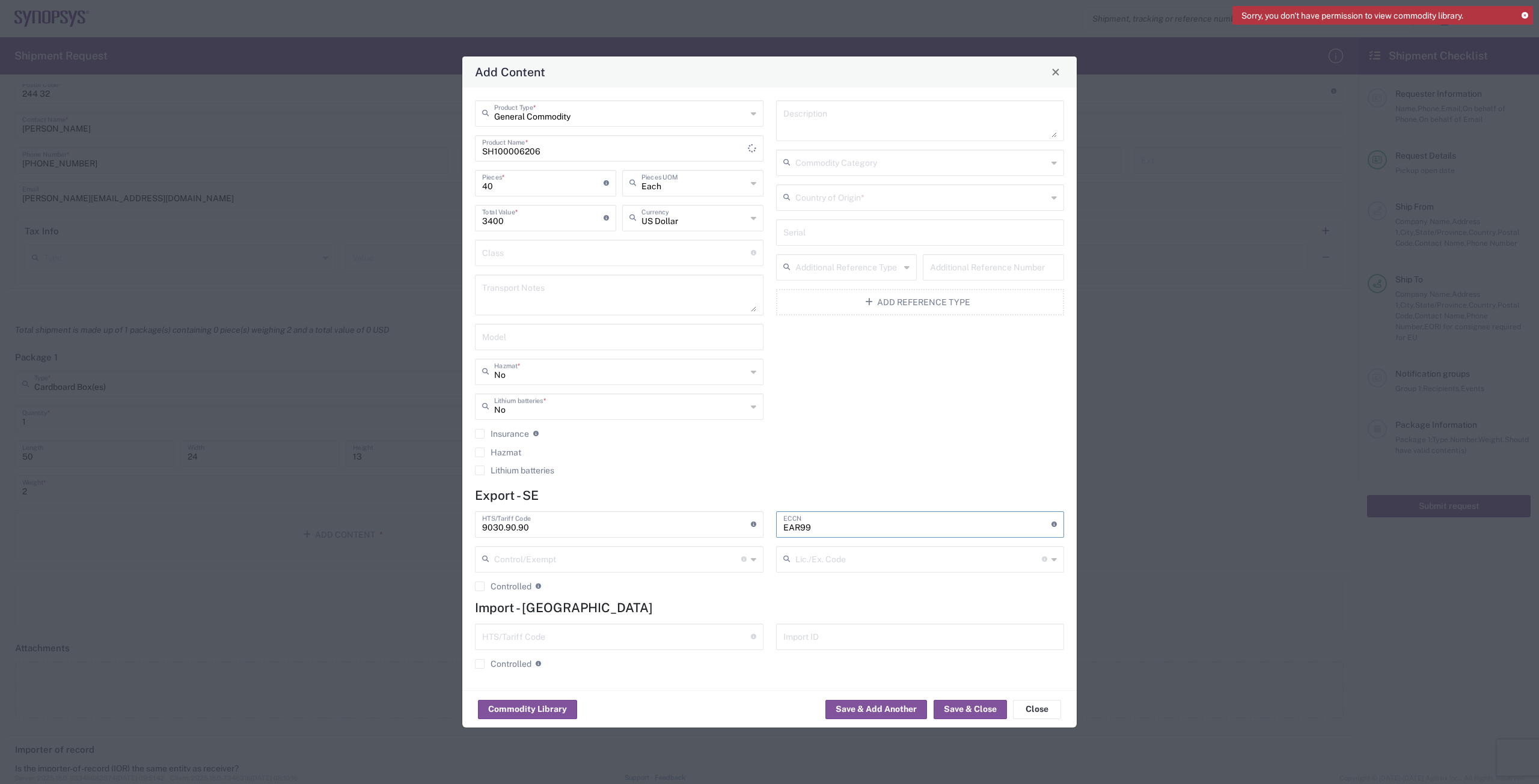
click at [646, 634] on input "text" at bounding box center [617, 636] width 269 height 21
type input "9030.90.90"
click at [904, 198] on input "text" at bounding box center [921, 197] width 252 height 21
type input "[GEOGRAPHIC_DATA]"
click at [904, 218] on span "[GEOGRAPHIC_DATA]" at bounding box center [921, 223] width 286 height 18
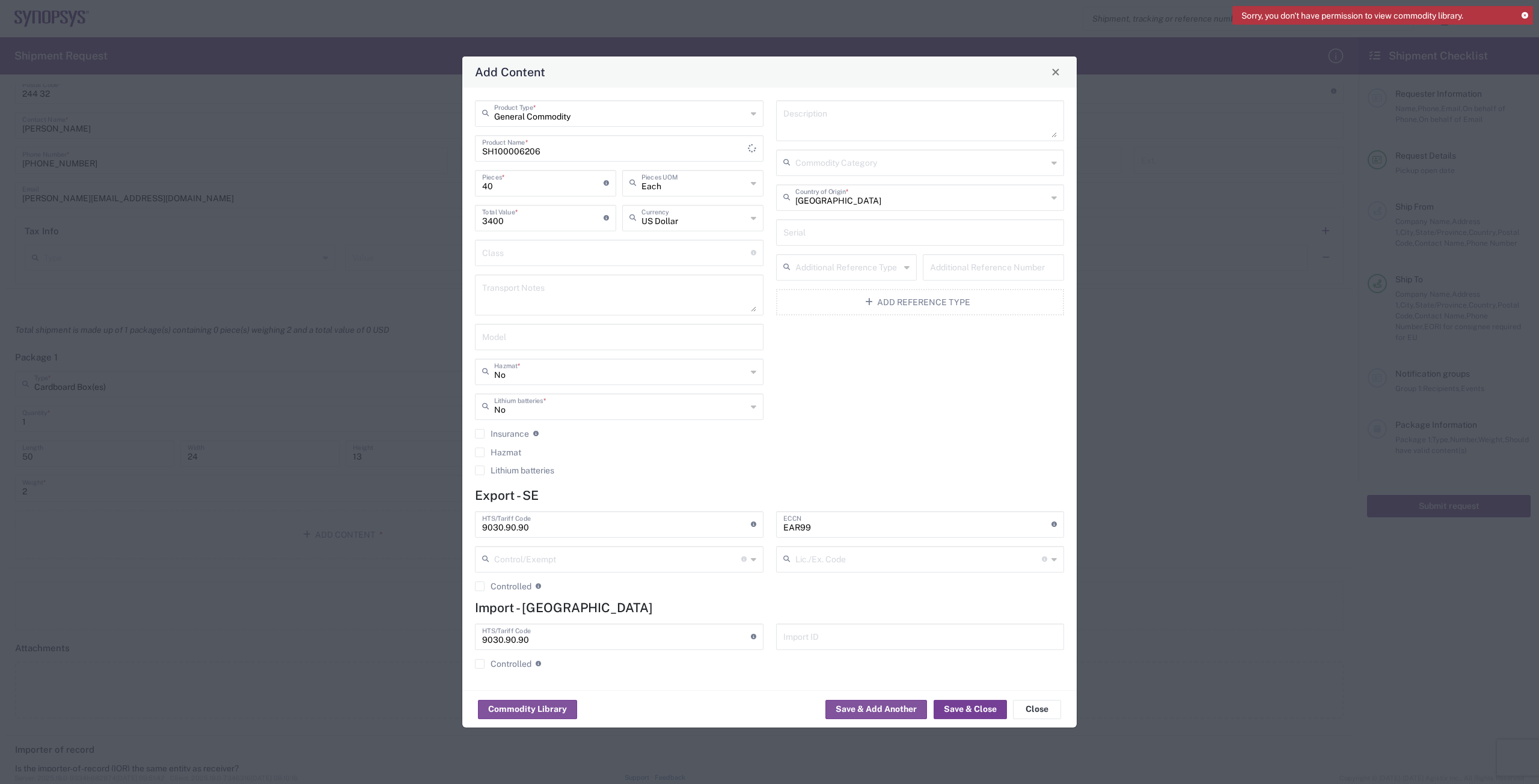
click at [972, 705] on button "Save & Close" at bounding box center [969, 710] width 73 height 19
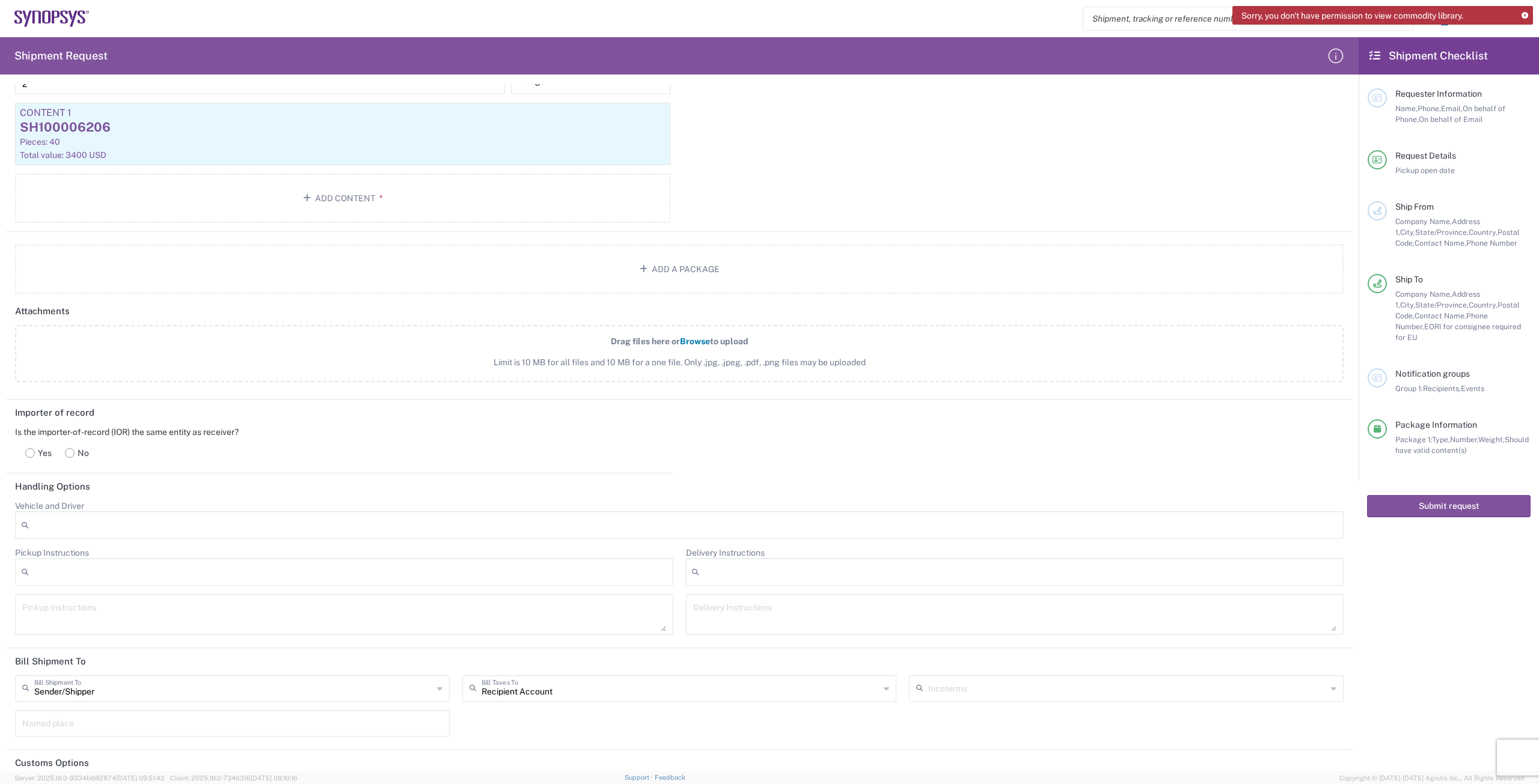
scroll to position [1184, 0]
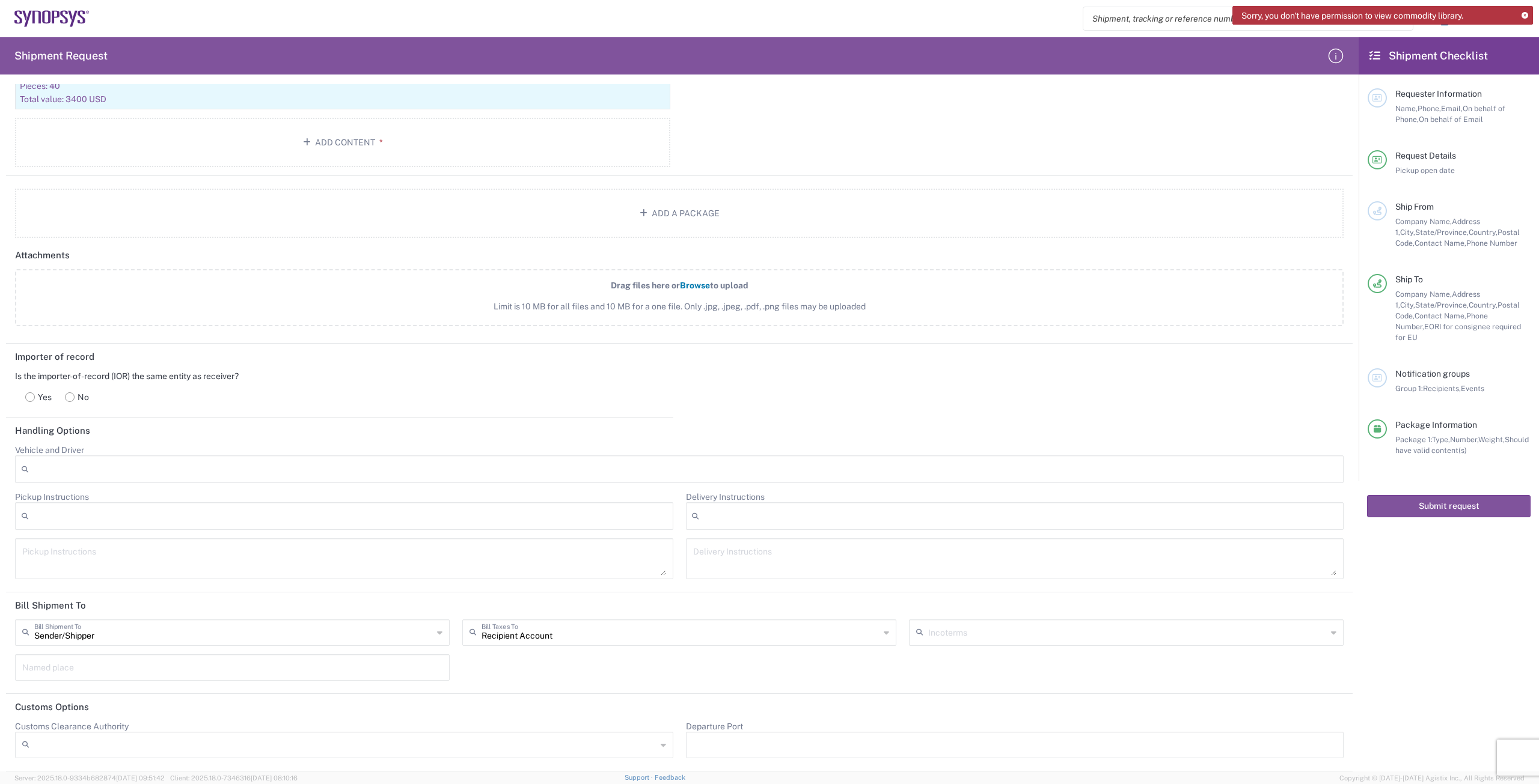
click at [67, 397] on rect at bounding box center [70, 397] width 9 height 9
click at [173, 527] on input "text" at bounding box center [339, 522] width 615 height 21
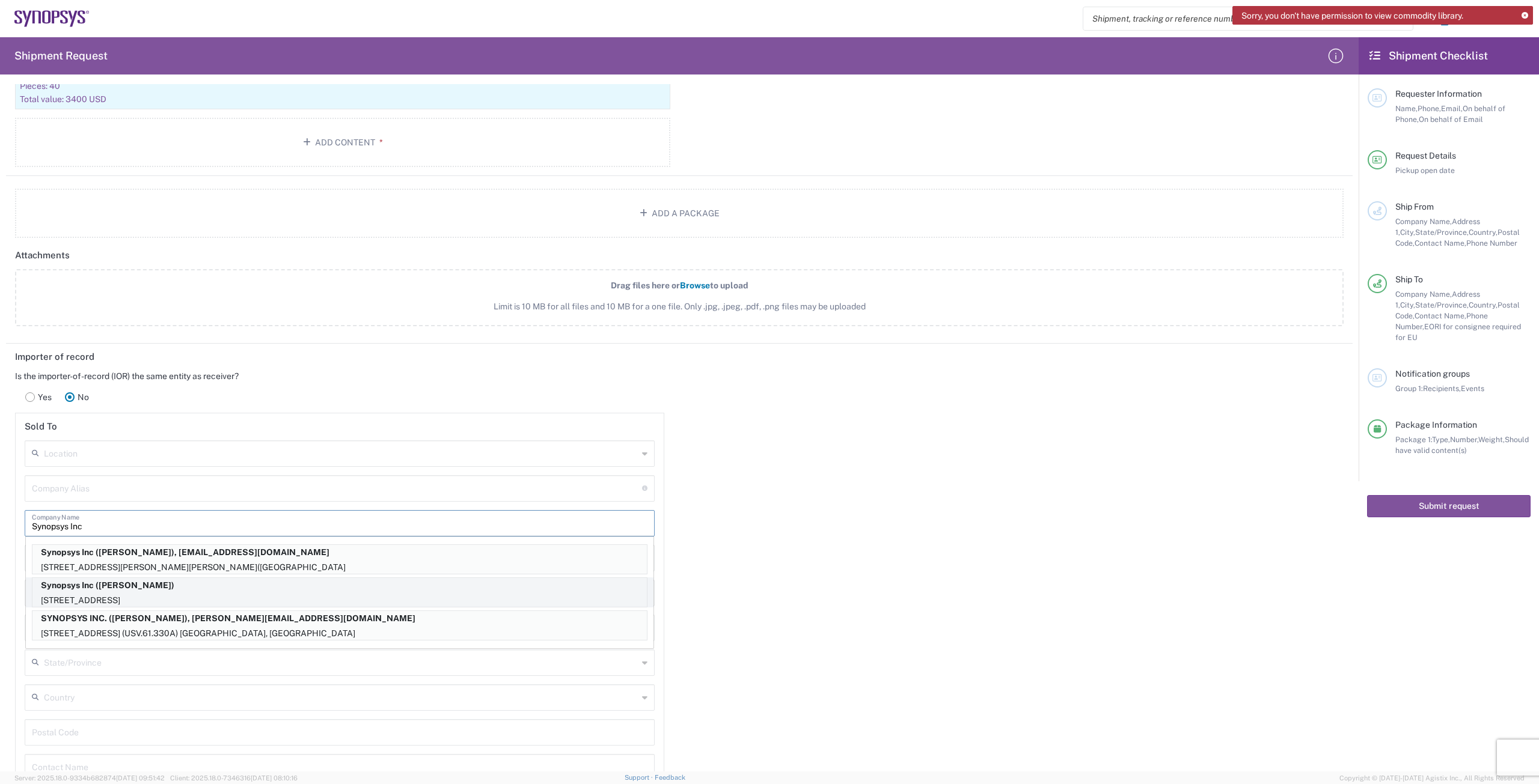
type input "Synopsys Inc"
click at [303, 594] on p "[STREET_ADDRESS]" at bounding box center [339, 600] width 615 height 15
type input "Synopsys Inc"
type input "[STREET_ADDRESS]"
type input "[GEOGRAPHIC_DATA], CA 94085"
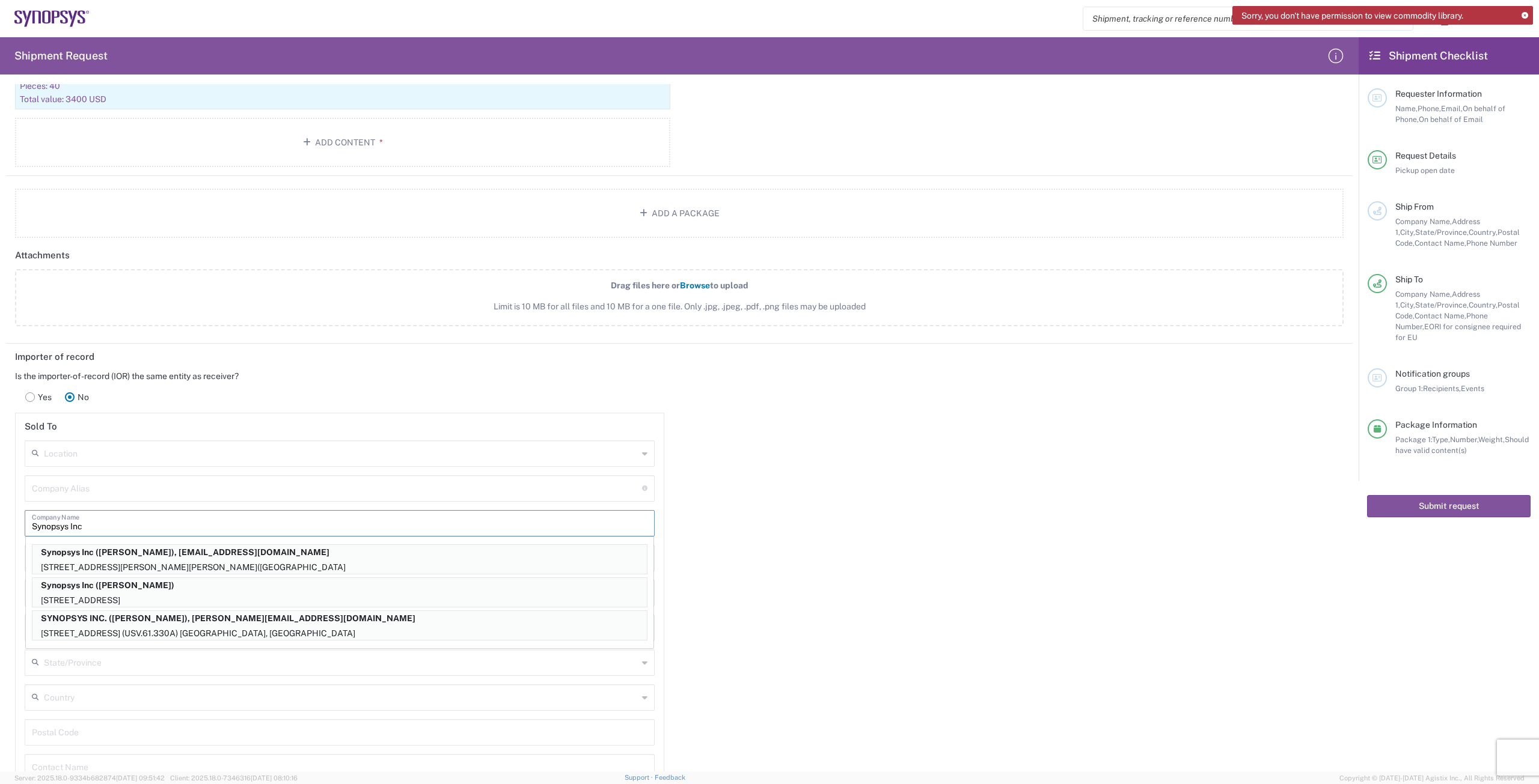
type input "Sunnyvale"
type input "[GEOGRAPHIC_DATA]"
type input "94085"
type input "[PERSON_NAME]"
type input "[PHONE_NUMBER]"
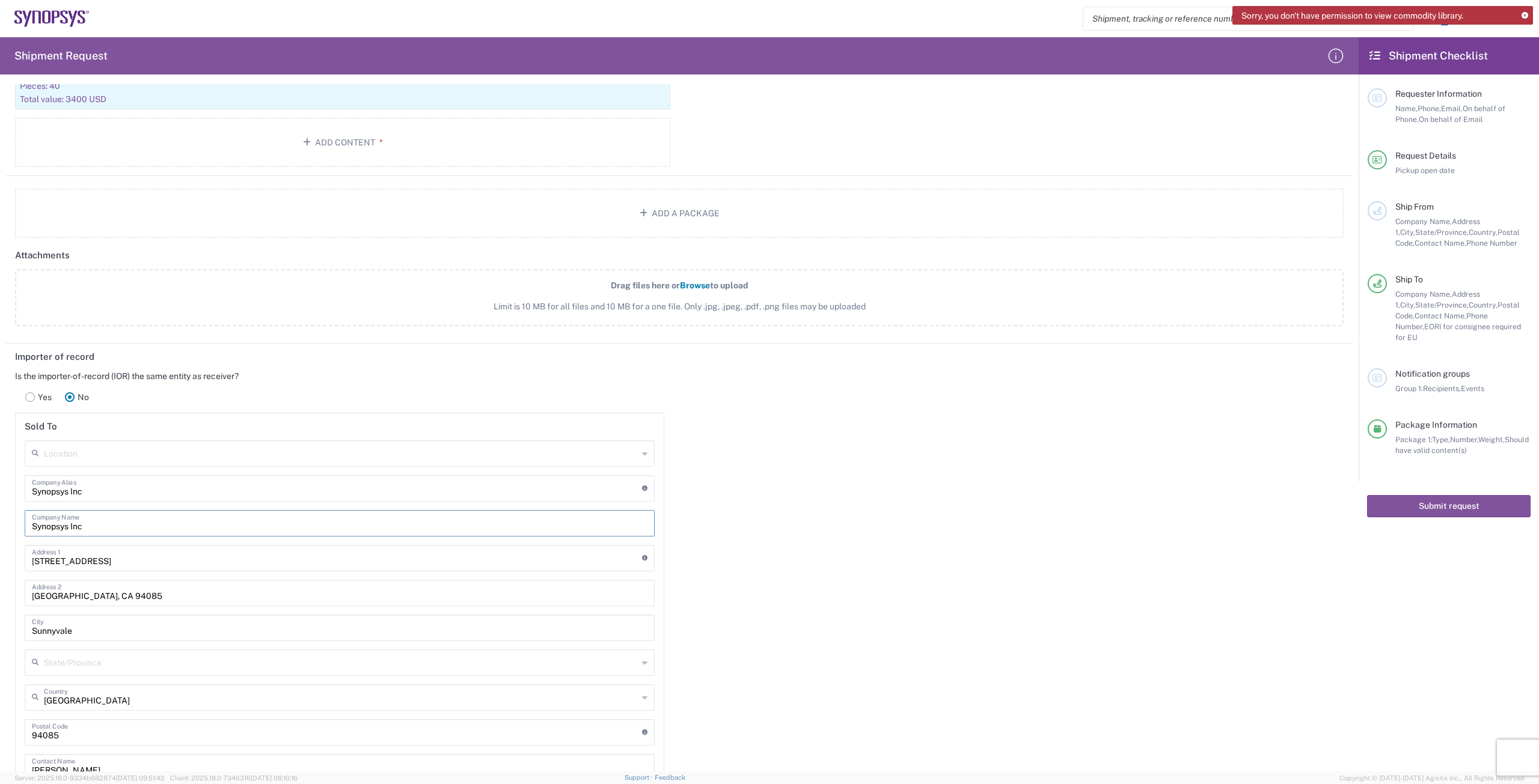
type input "[US_STATE]"
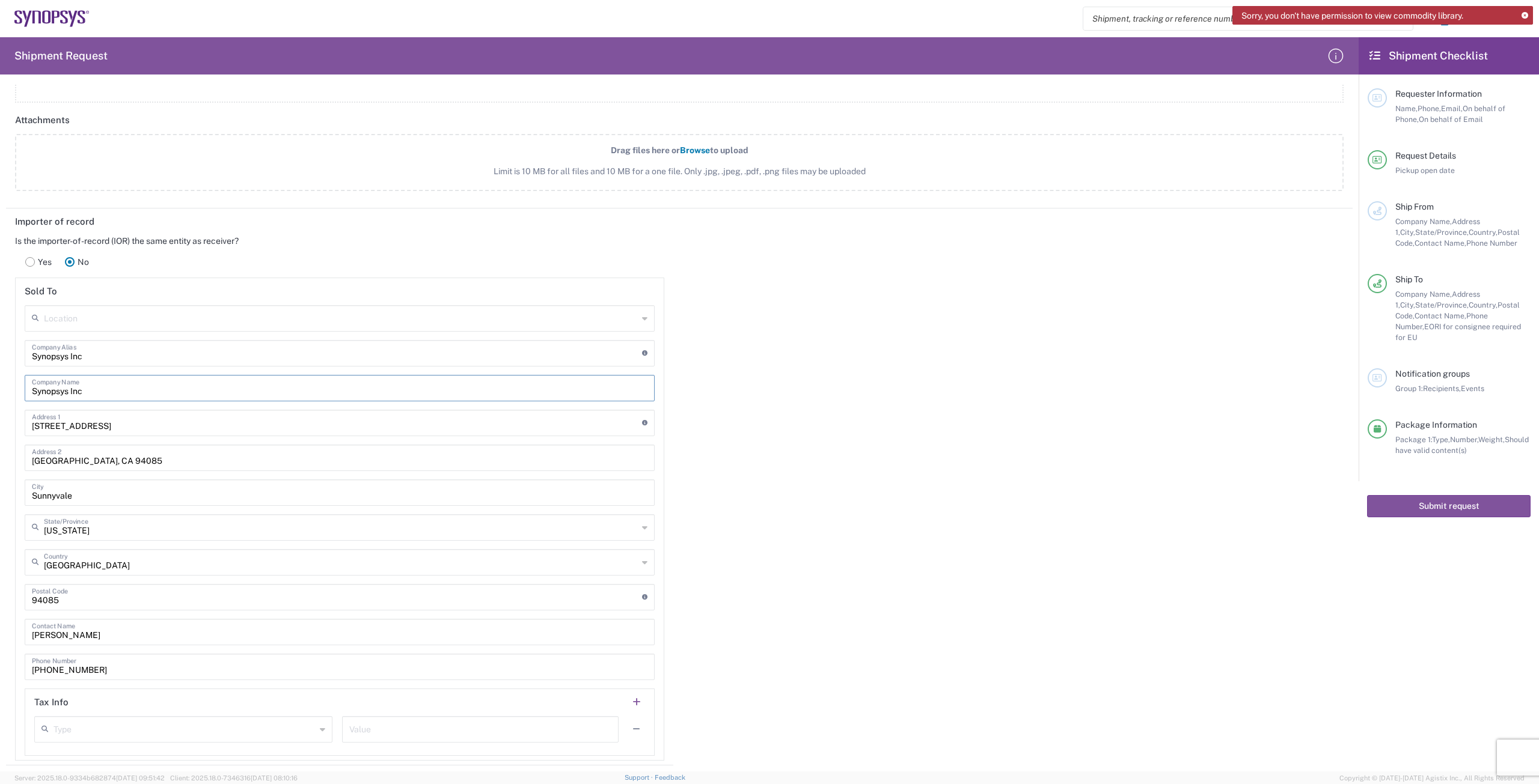
scroll to position [1365, 0]
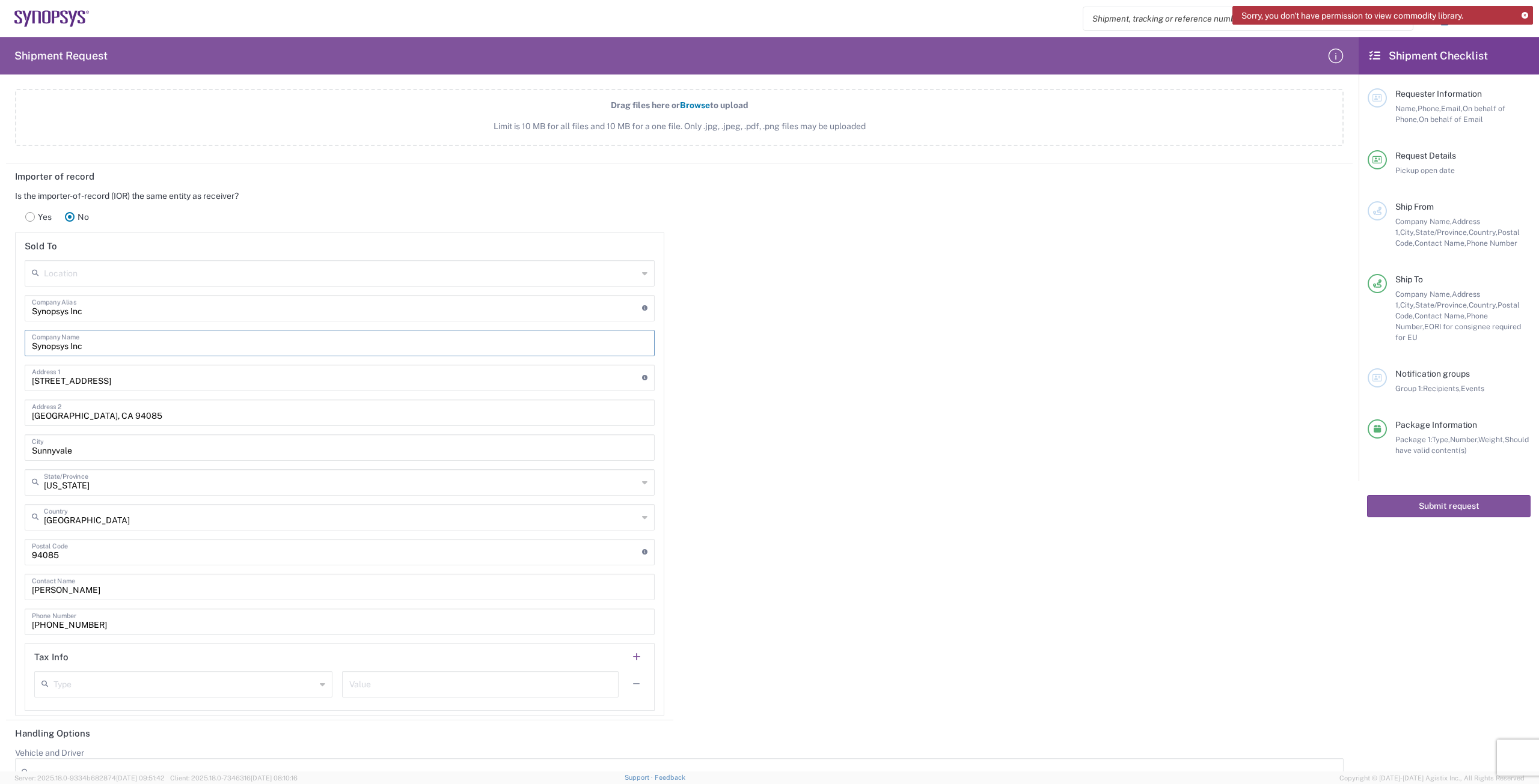
click at [143, 594] on input "[PERSON_NAME]" at bounding box center [339, 586] width 615 height 21
type input "T"
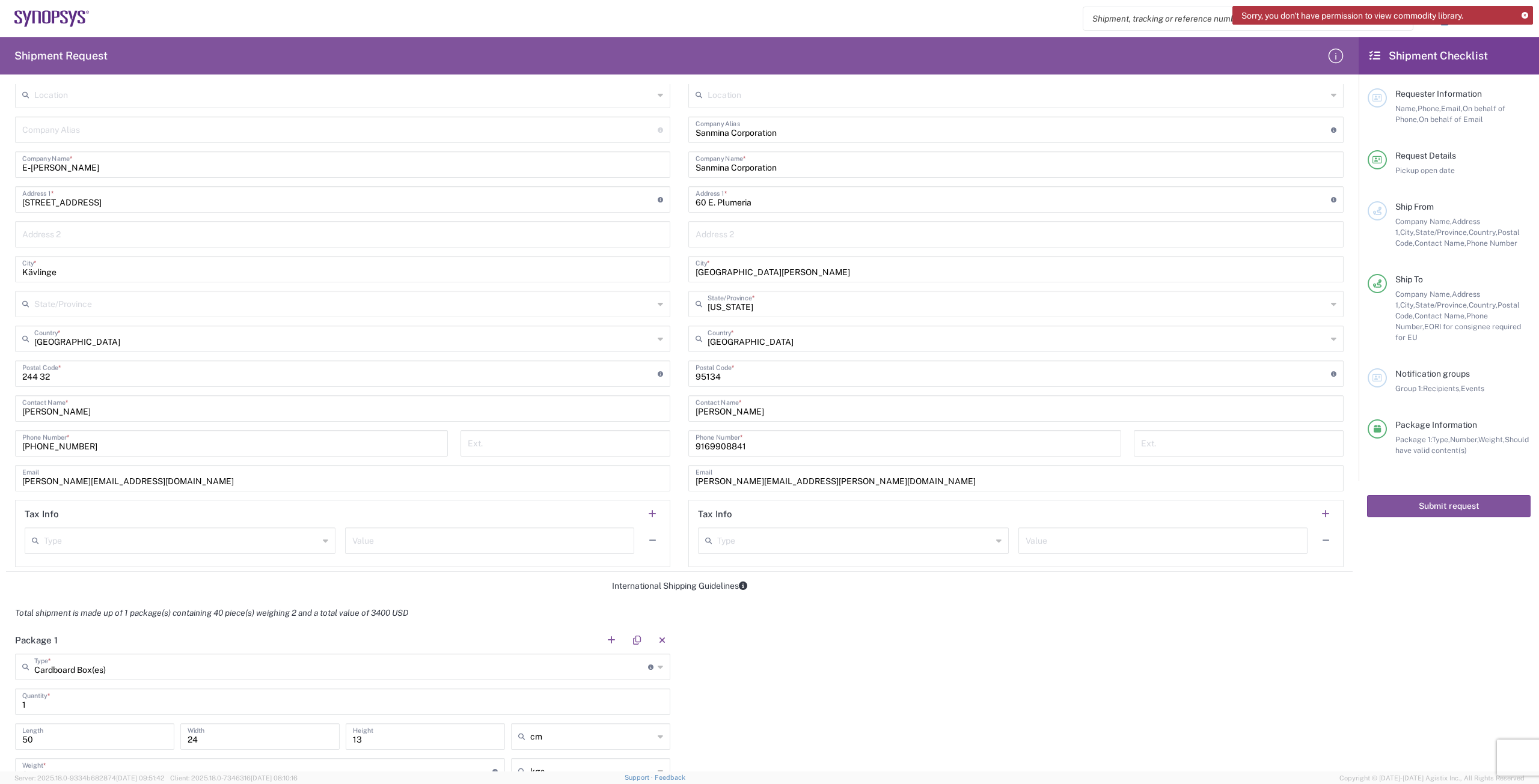
scroll to position [406, 0]
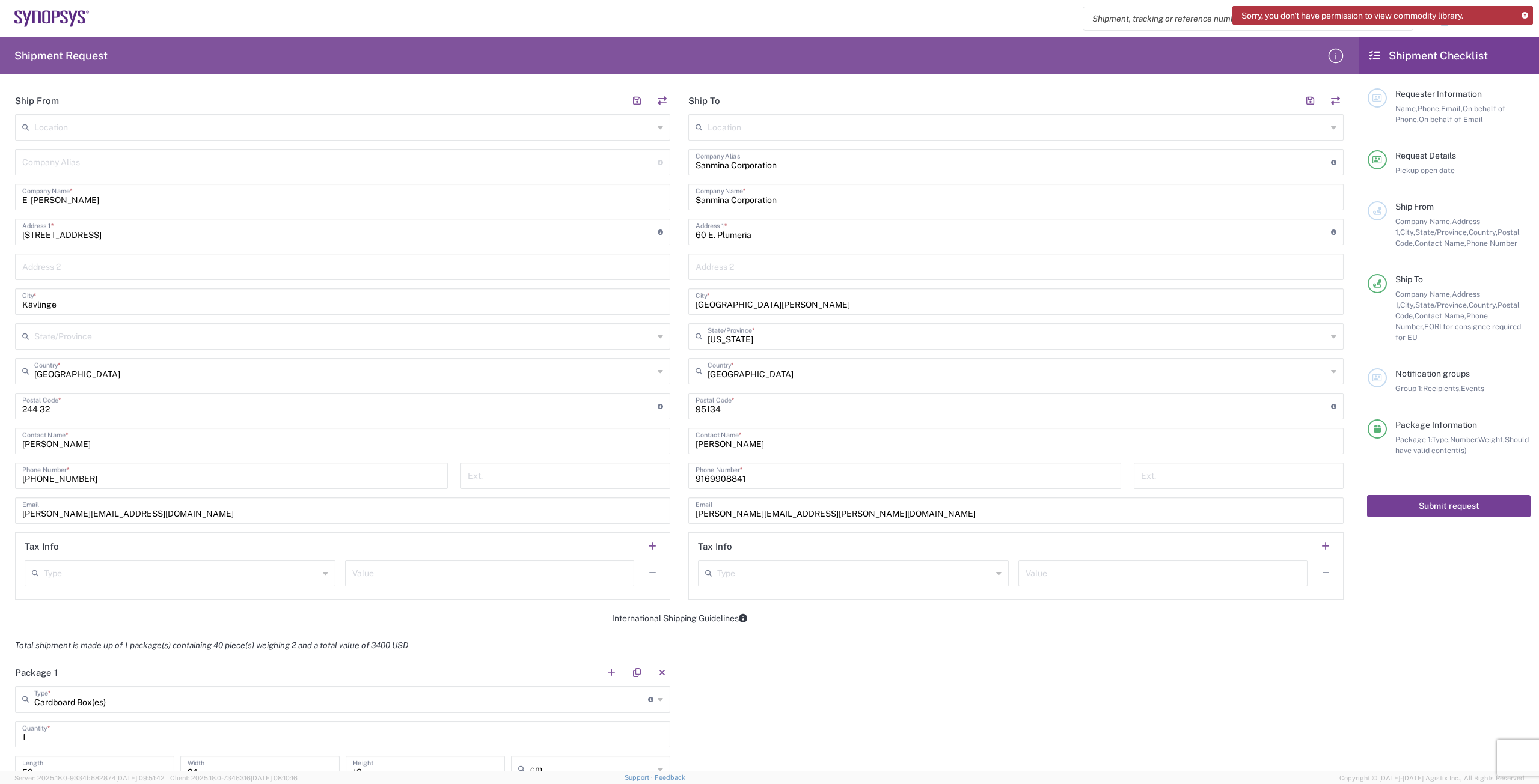
type input "[PERSON_NAME]"
click at [1439, 495] on button "Submit request" at bounding box center [1449, 506] width 164 height 22
